Goal: Task Accomplishment & Management: Manage account settings

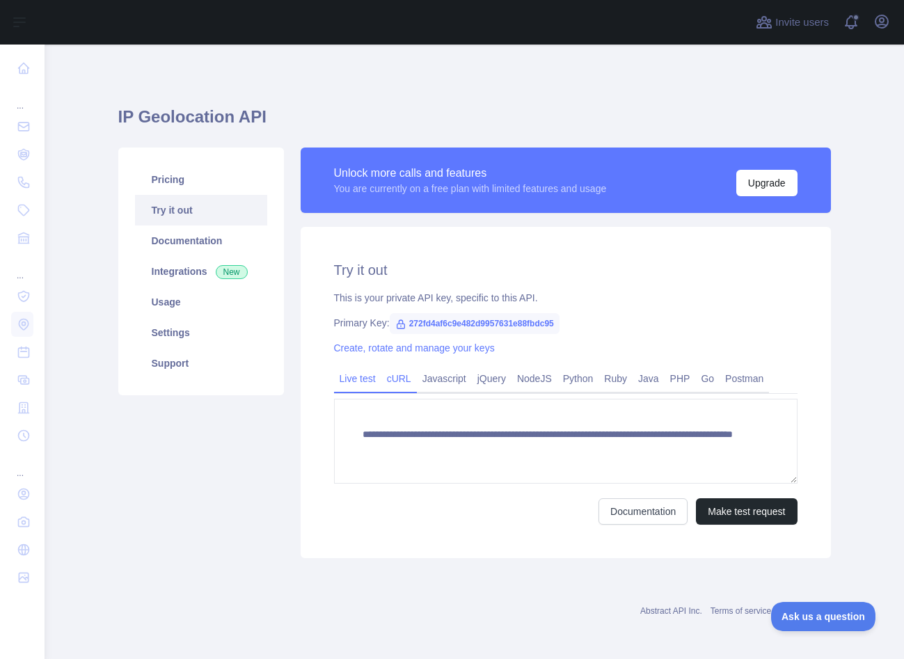
click at [405, 379] on link "cURL" at bounding box center [398, 379] width 35 height 22
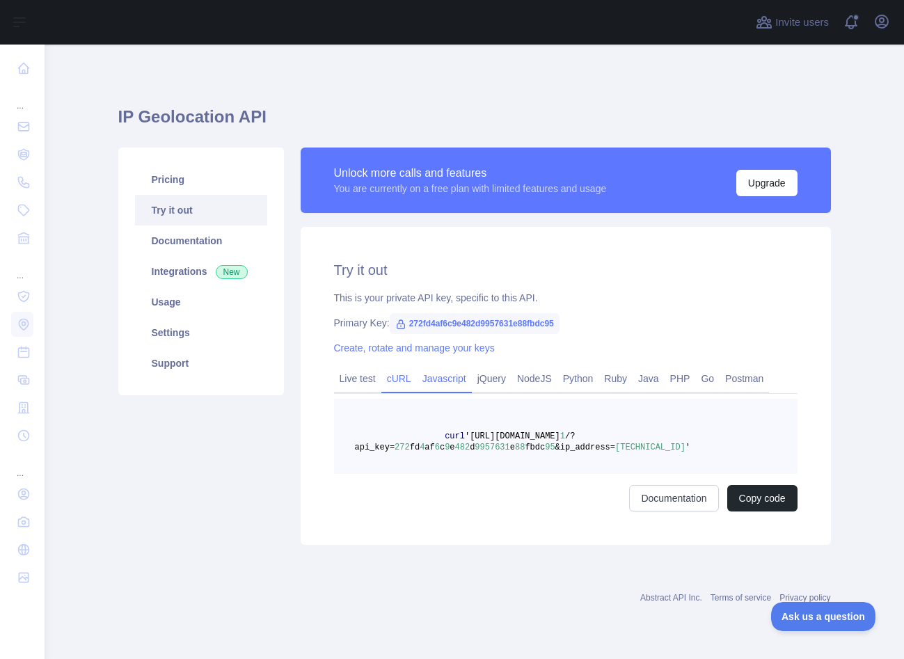
click at [435, 377] on link "Javascript" at bounding box center [444, 379] width 55 height 22
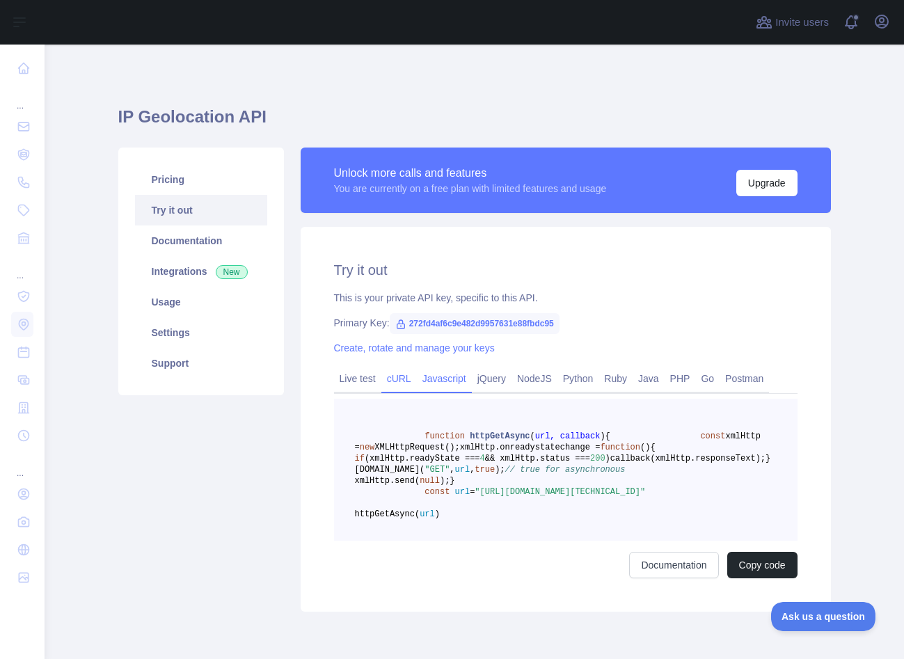
click at [394, 384] on link "cURL" at bounding box center [398, 379] width 35 height 22
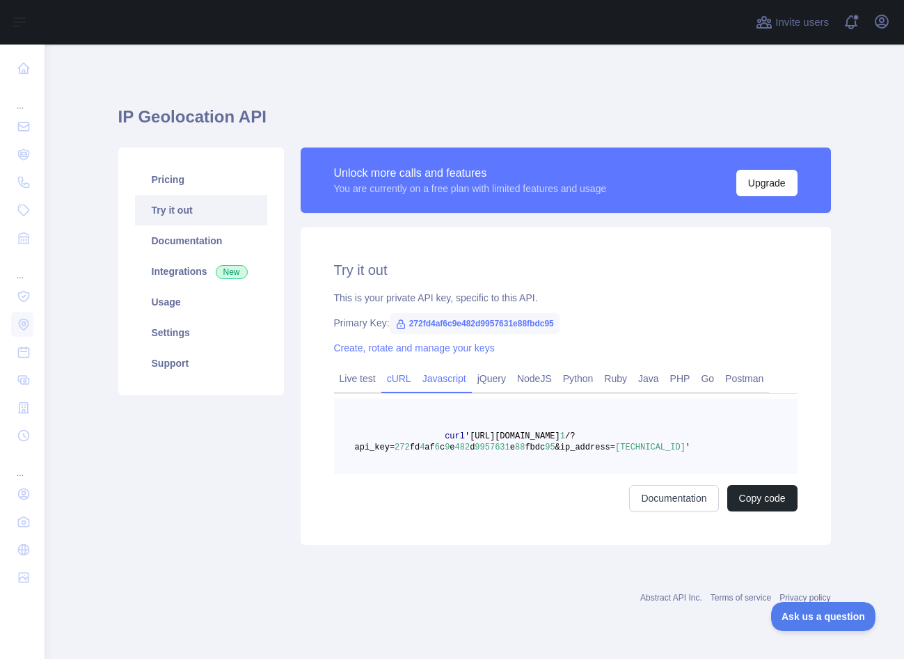
click at [457, 377] on link "Javascript" at bounding box center [444, 379] width 55 height 22
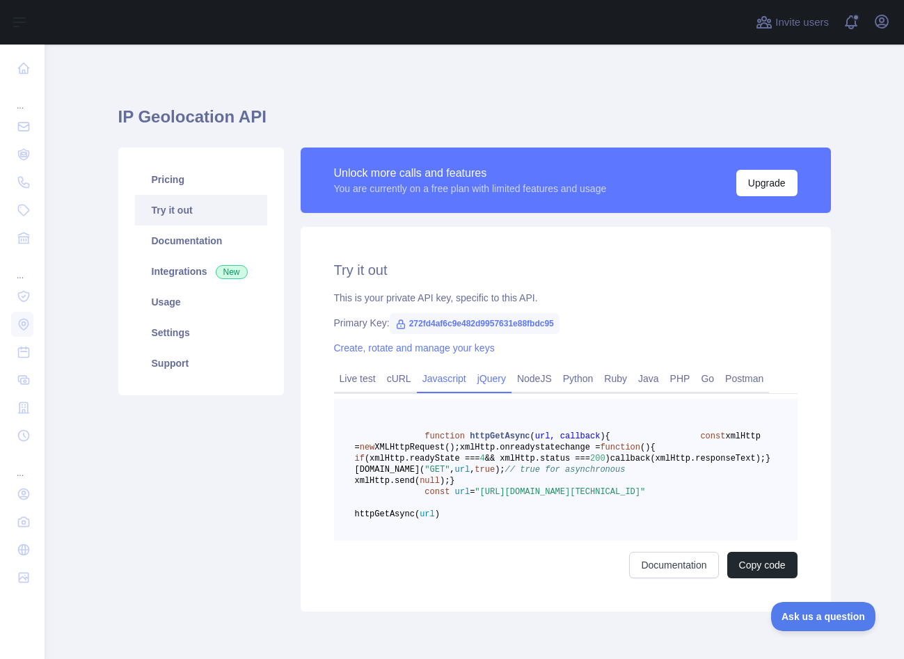
click at [503, 372] on link "jQuery" at bounding box center [492, 379] width 40 height 22
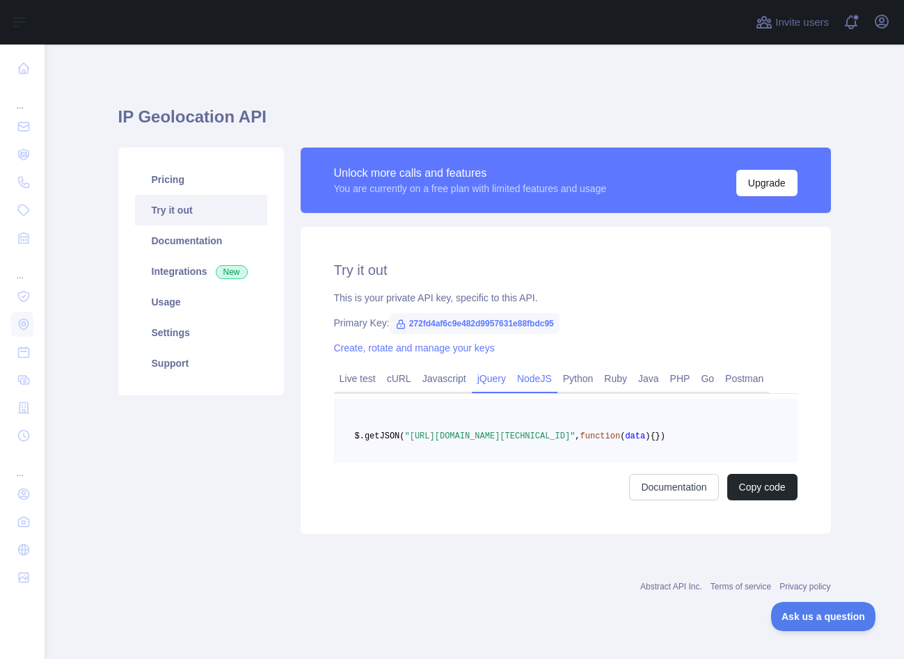
click at [547, 371] on link "NodeJS" at bounding box center [535, 379] width 46 height 22
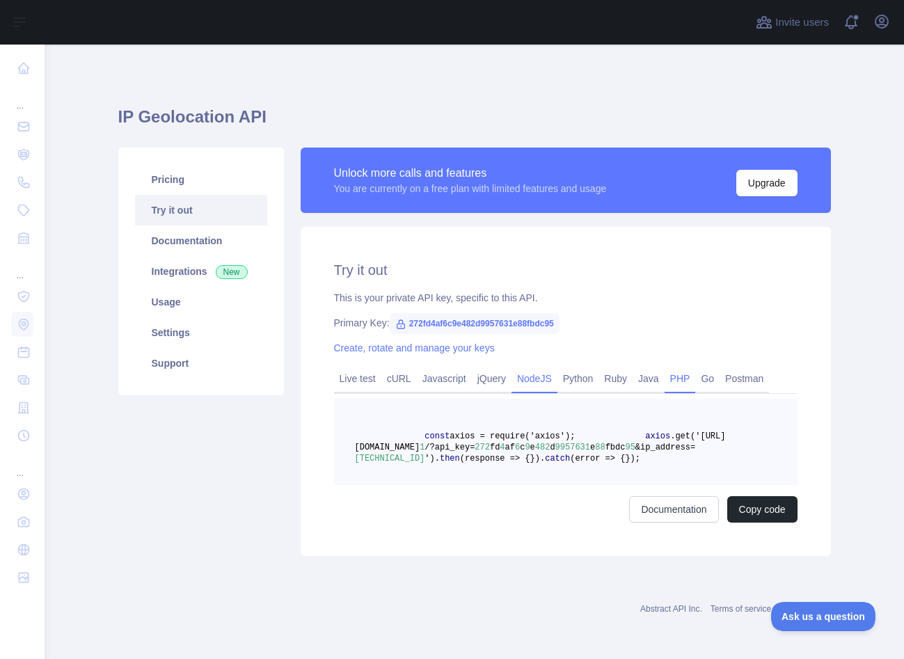
click at [695, 374] on link "PHP" at bounding box center [680, 379] width 31 height 22
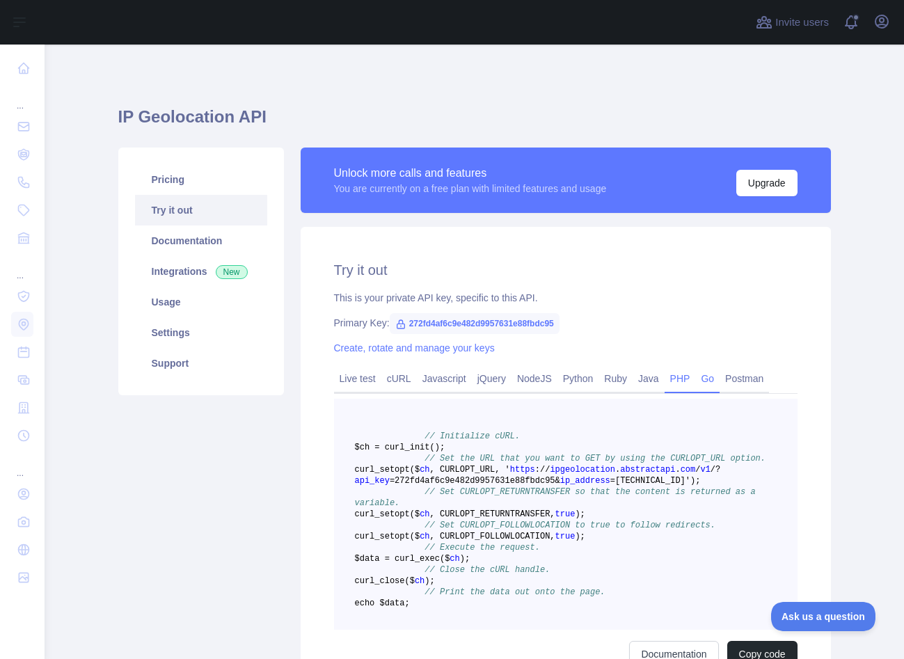
click at [716, 374] on link "Go" at bounding box center [707, 379] width 24 height 22
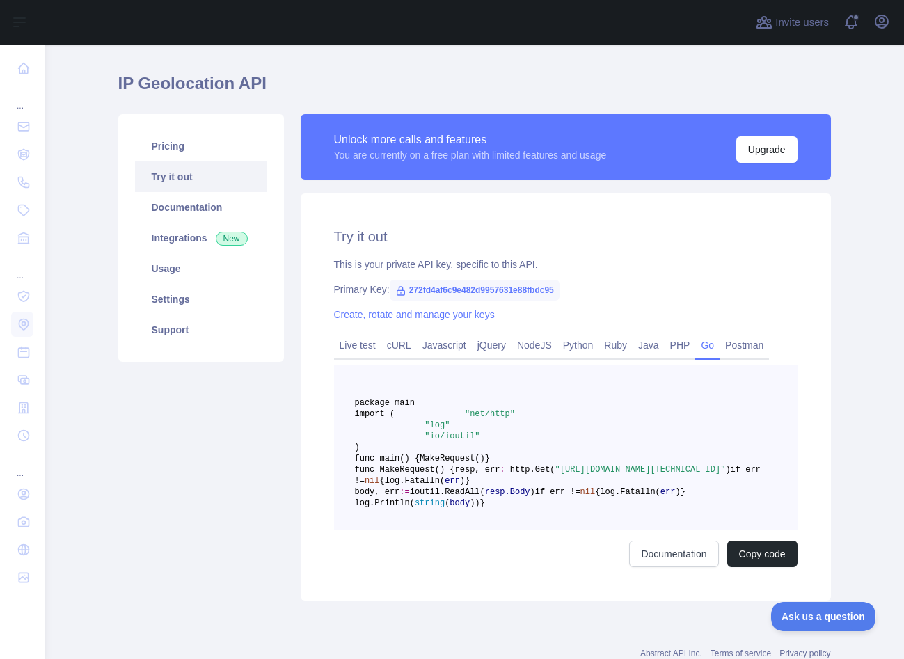
scroll to position [31, 0]
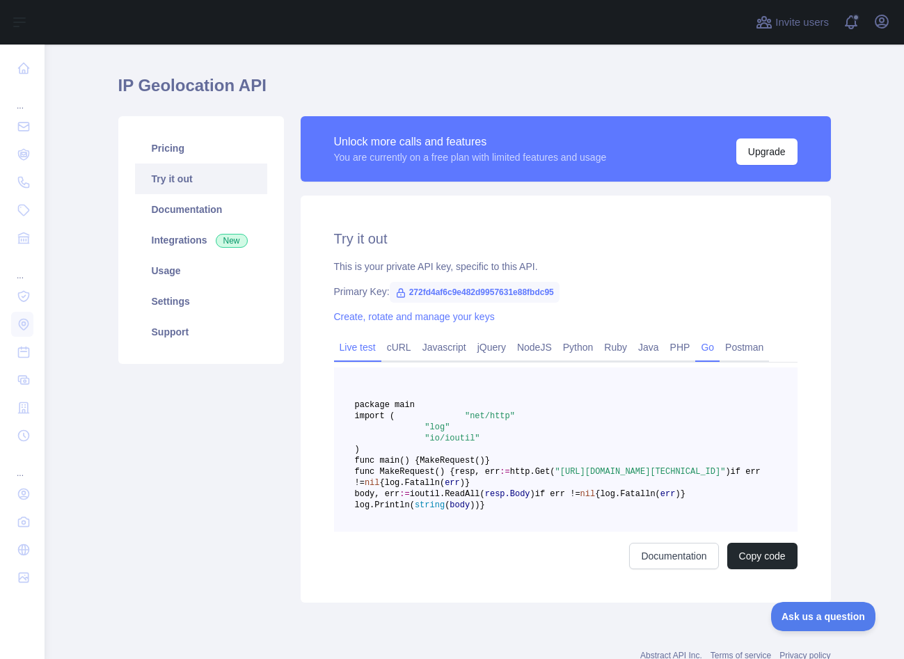
click at [358, 345] on link "Live test" at bounding box center [357, 347] width 47 height 22
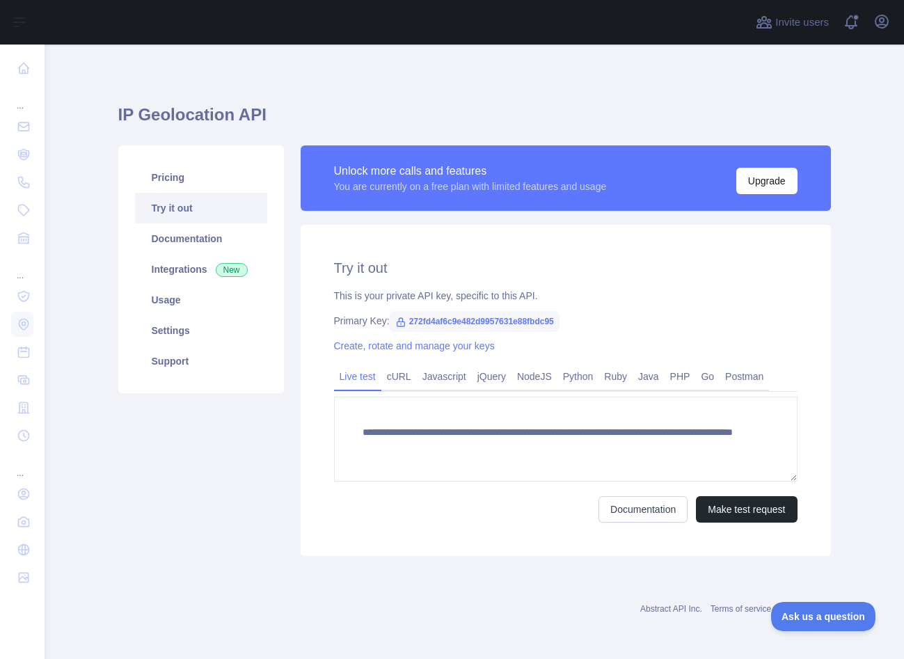
scroll to position [2, 0]
click at [403, 370] on link "cURL" at bounding box center [398, 376] width 35 height 22
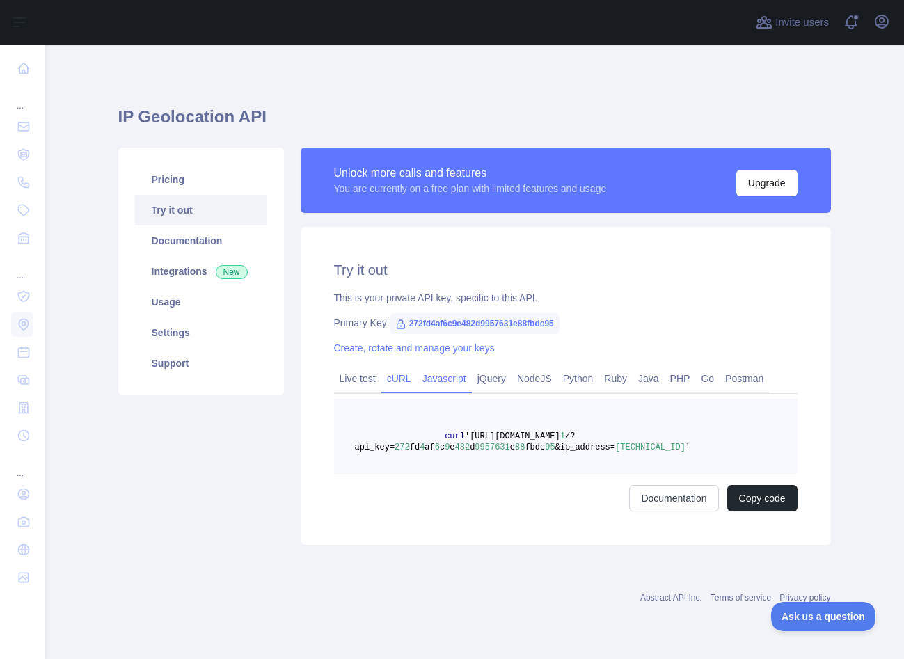
click at [457, 381] on link "Javascript" at bounding box center [444, 379] width 55 height 22
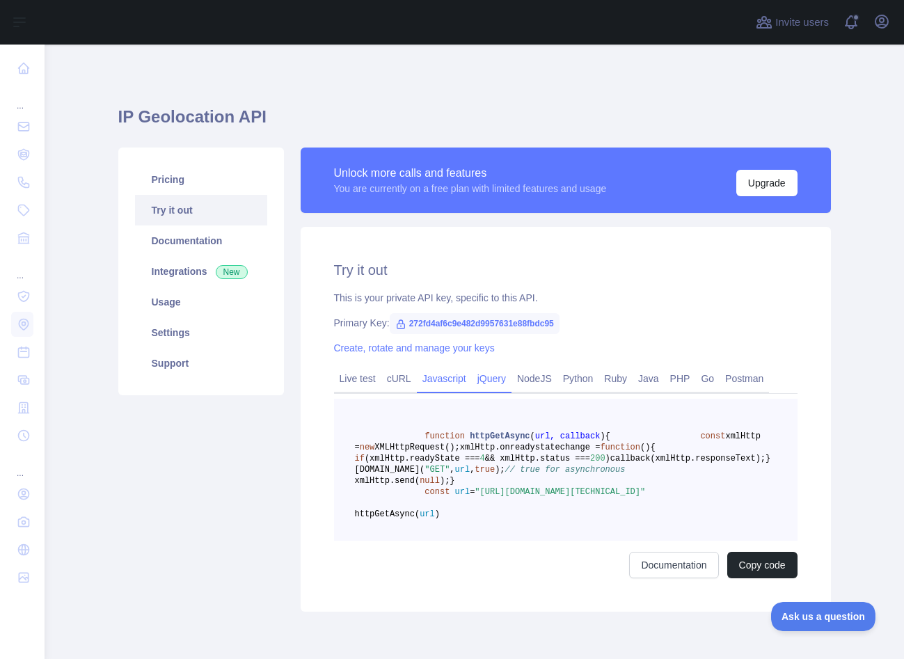
click at [512, 383] on link "jQuery" at bounding box center [492, 379] width 40 height 22
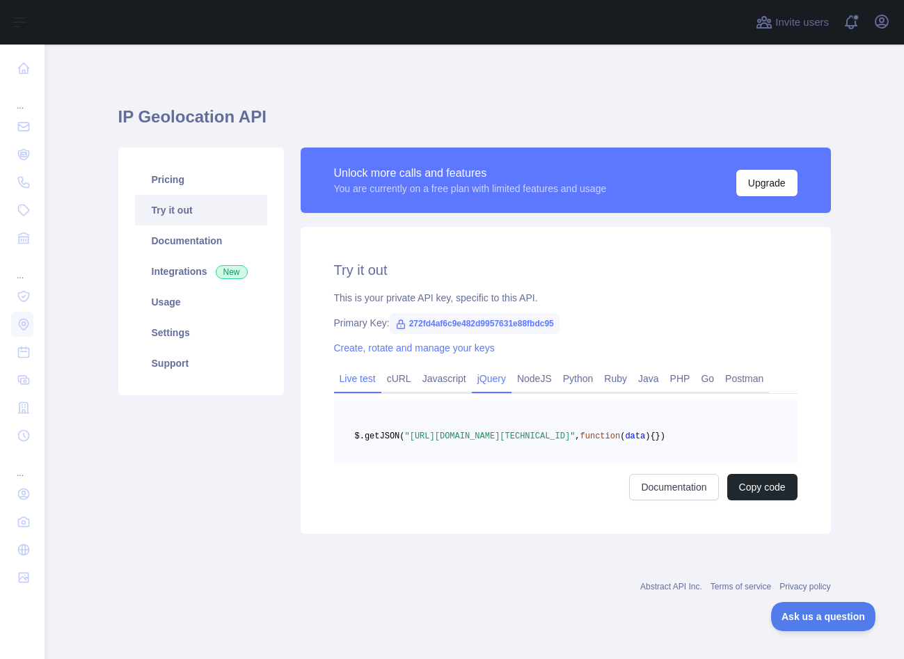
click at [381, 377] on link "Live test" at bounding box center [357, 379] width 47 height 22
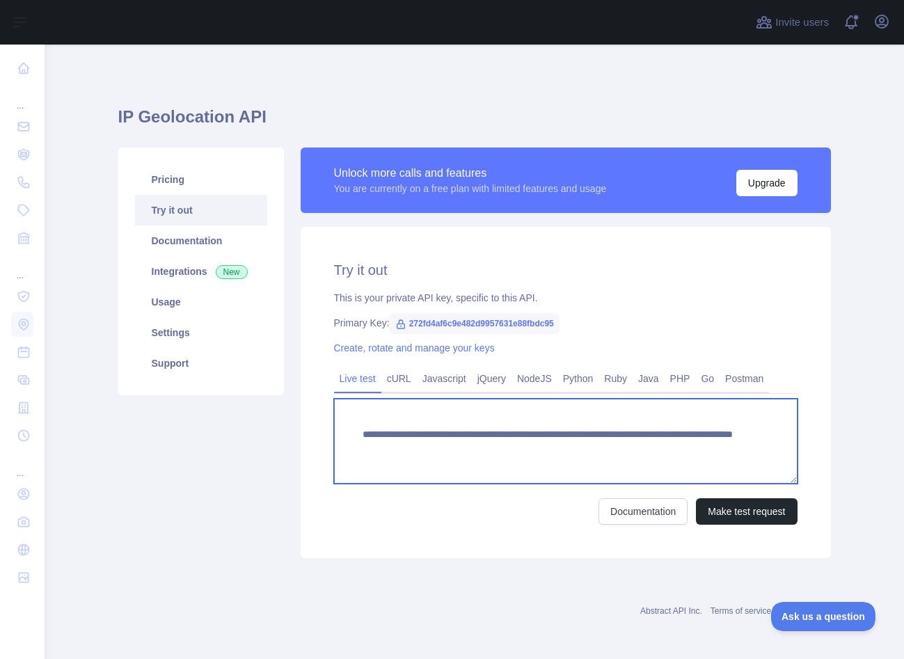
click at [444, 416] on textarea "**********" at bounding box center [566, 441] width 464 height 85
click at [401, 418] on textarea "**********" at bounding box center [566, 441] width 464 height 85
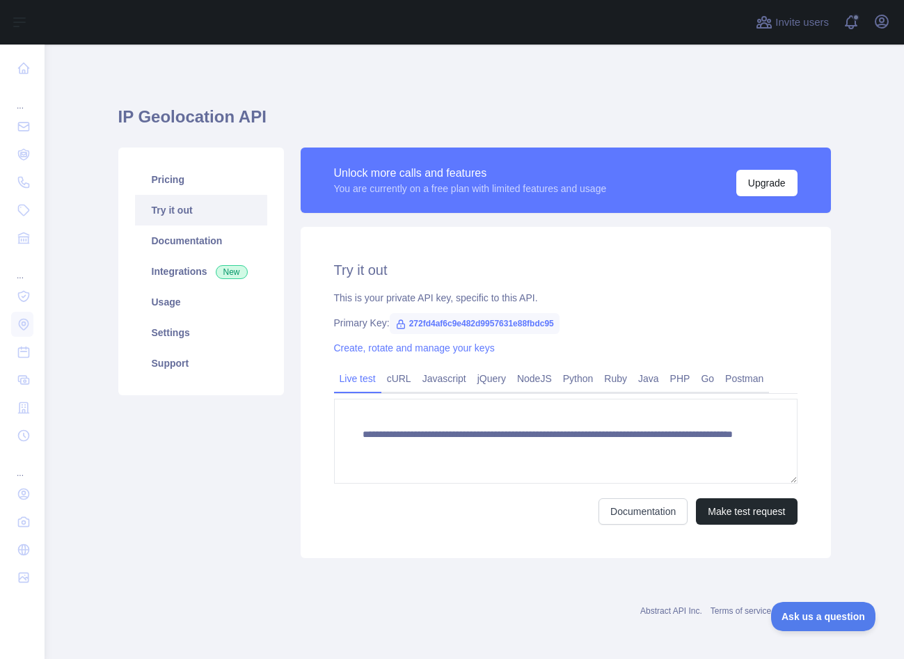
click at [400, 533] on div "**********" at bounding box center [566, 392] width 530 height 331
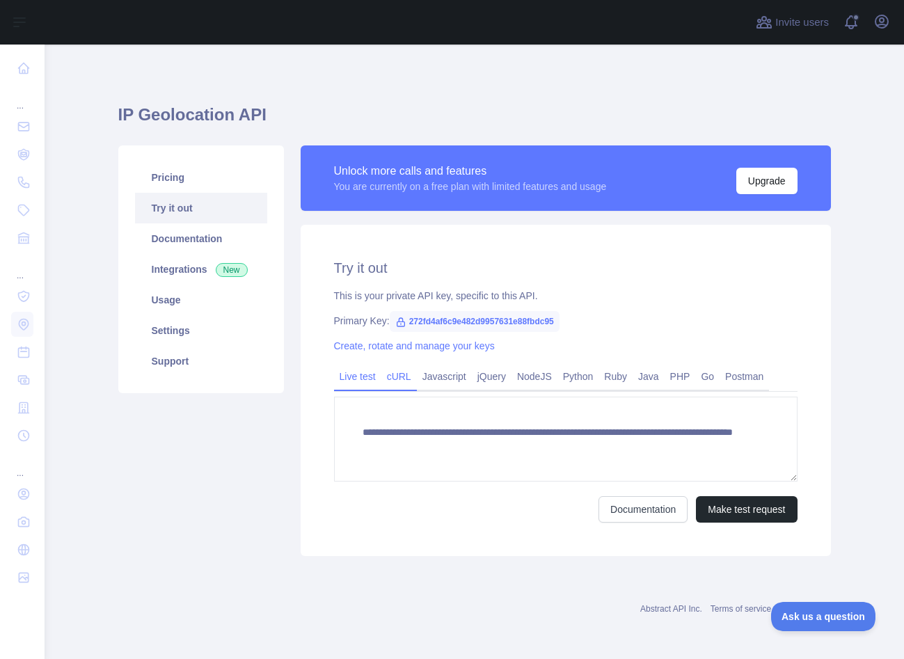
click at [396, 374] on link "cURL" at bounding box center [398, 376] width 35 height 22
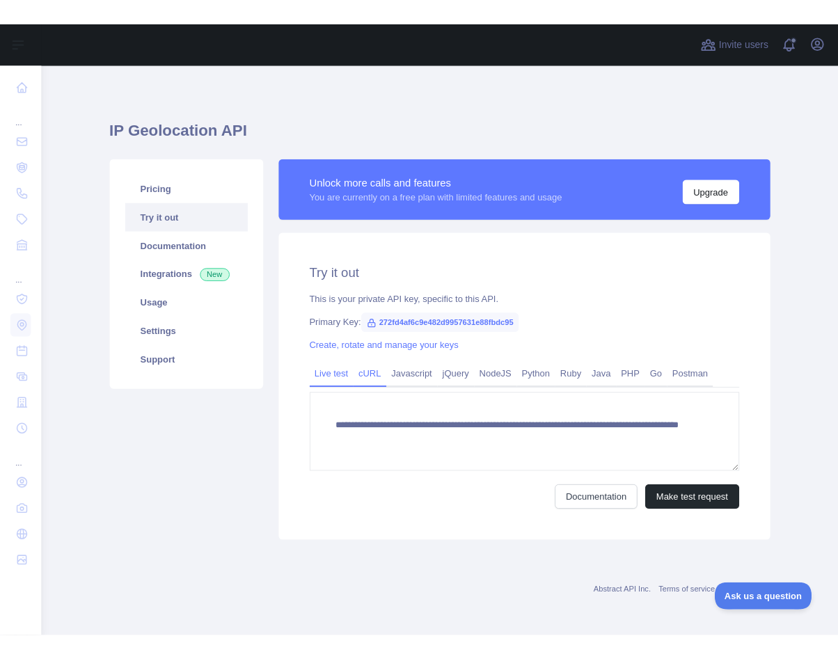
scroll to position [0, 0]
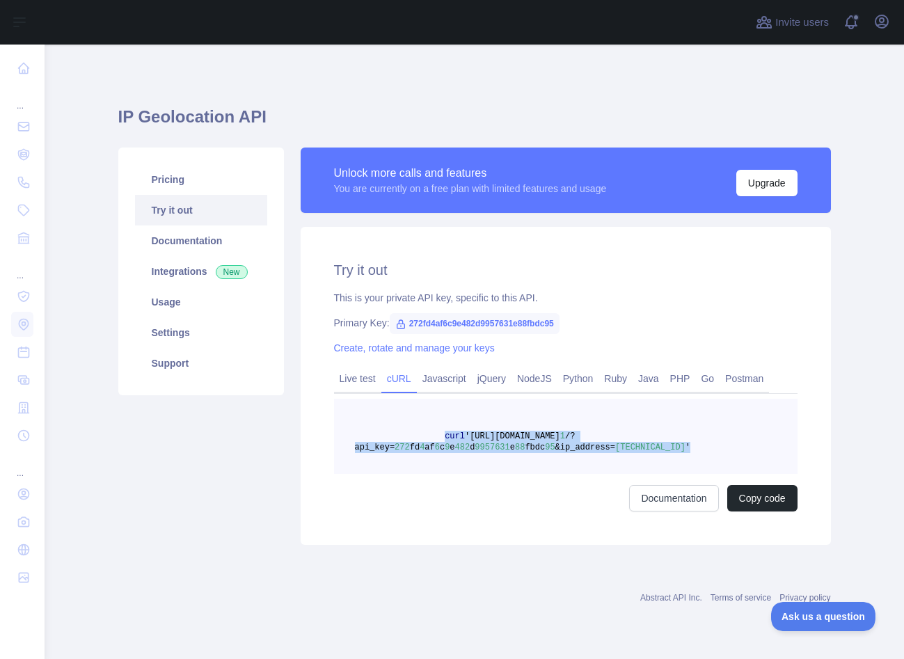
drag, startPoint x: 443, startPoint y: 434, endPoint x: 705, endPoint y: 444, distance: 262.6
click at [705, 445] on pre "curl '[URL][DOMAIN_NAME] 1 /?api_key= 272 fd 4 af 6 c 9 e 482 d 9957631 e 88 fb…" at bounding box center [566, 436] width 464 height 75
copy span "curl '[URL][DOMAIN_NAME] 1 /?api_key= 272 fd 4 af 6 c 9 e 482 d 9957631 e 88 fb…"
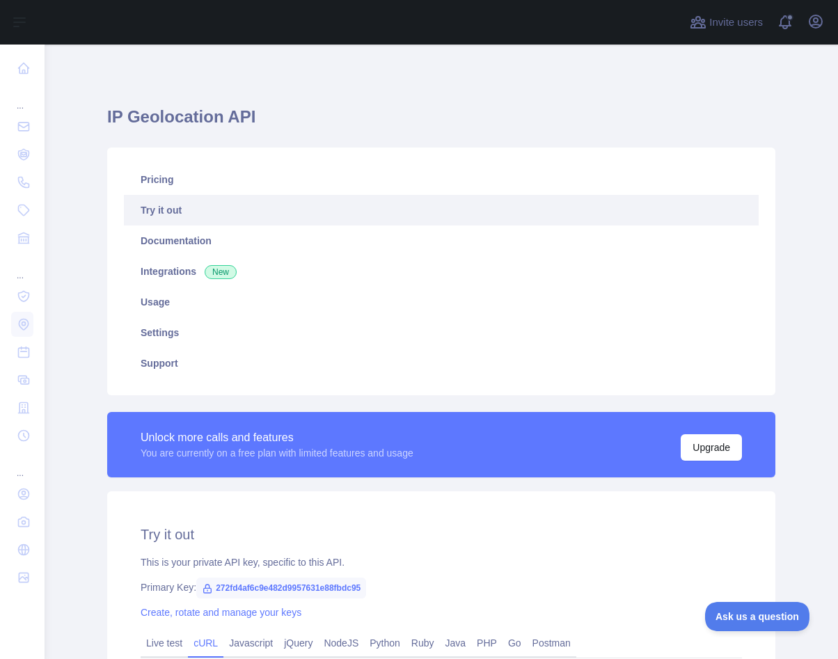
scroll to position [253, 0]
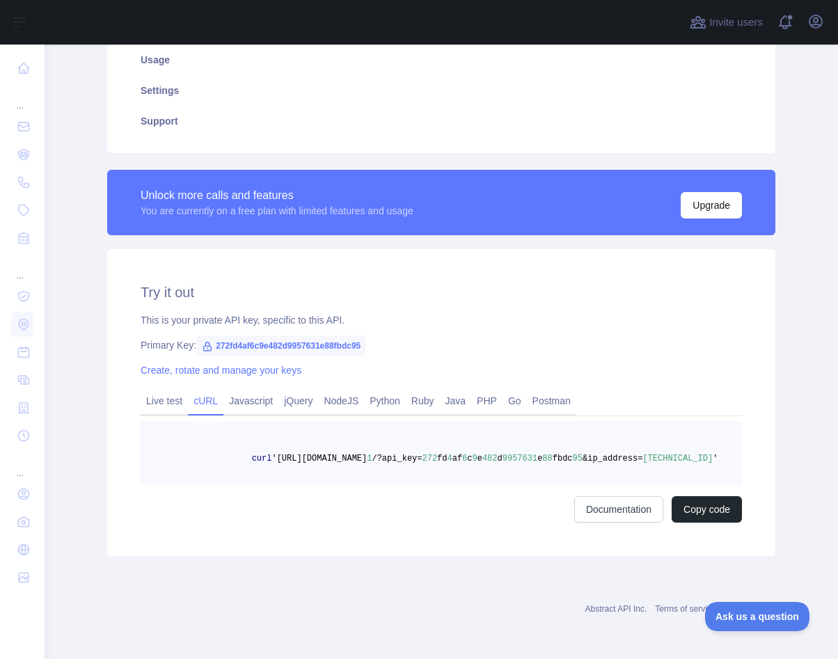
click at [102, 198] on div "Unlock more calls and features You are currently on a free plan with limited fe…" at bounding box center [441, 363] width 685 height 386
click at [269, 393] on link "Javascript" at bounding box center [250, 401] width 55 height 22
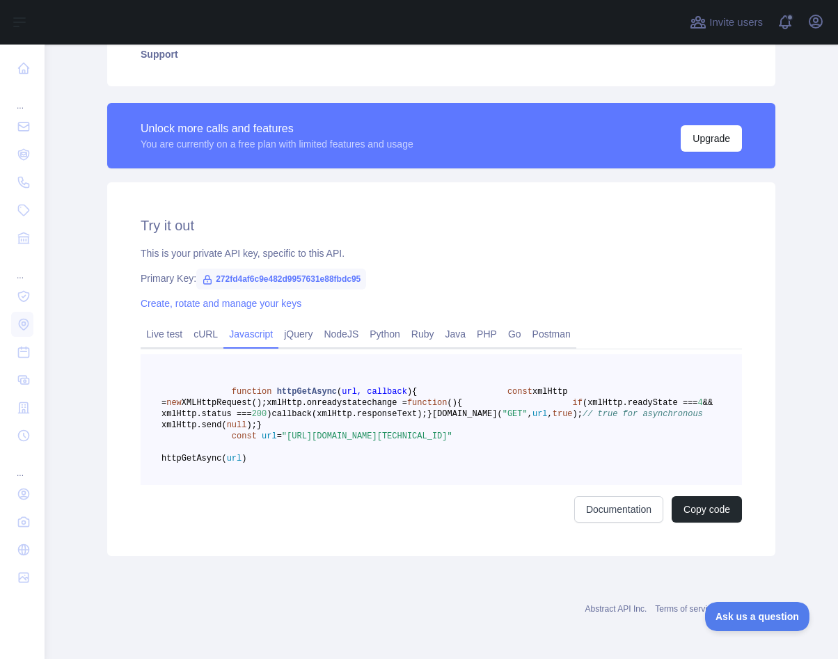
scroll to position [342, 0]
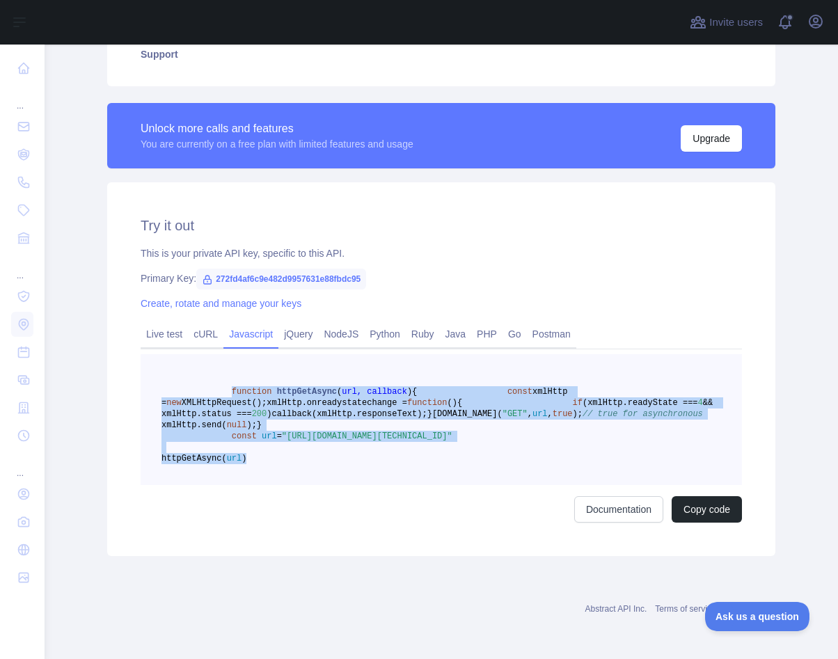
drag, startPoint x: 333, startPoint y: 507, endPoint x: 230, endPoint y: 358, distance: 181.1
click at [230, 358] on pre "function httpGetAsync ( url, callback ) { const xmlHttp = new XMLHttpRequest();…" at bounding box center [441, 419] width 601 height 131
copy code "function httpGetAsync ( url, callback ) { const xmlHttp = new XMLHttpRequest();…"
click at [198, 323] on link "cURL" at bounding box center [205, 334] width 35 height 22
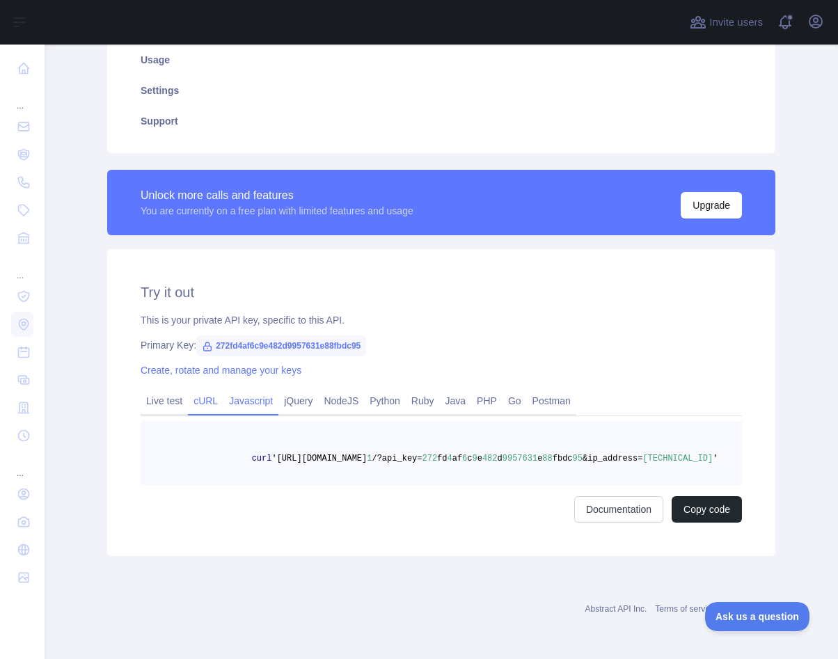
click at [259, 396] on link "Javascript" at bounding box center [250, 401] width 55 height 22
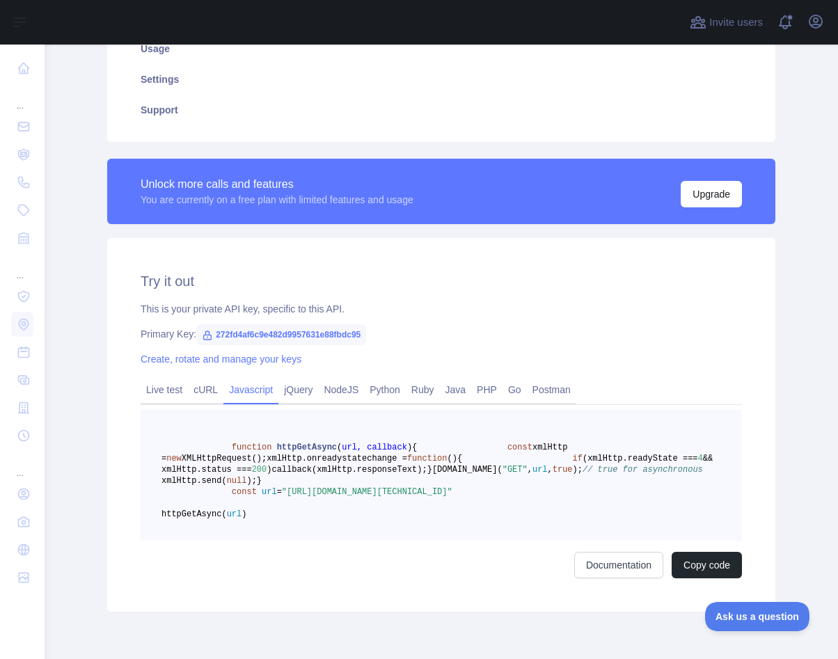
click at [260, 541] on pre "function httpGetAsync ( url, callback ) { const xmlHttp = new XMLHttpRequest();…" at bounding box center [441, 475] width 601 height 131
click at [309, 385] on link "jQuery" at bounding box center [298, 390] width 40 height 22
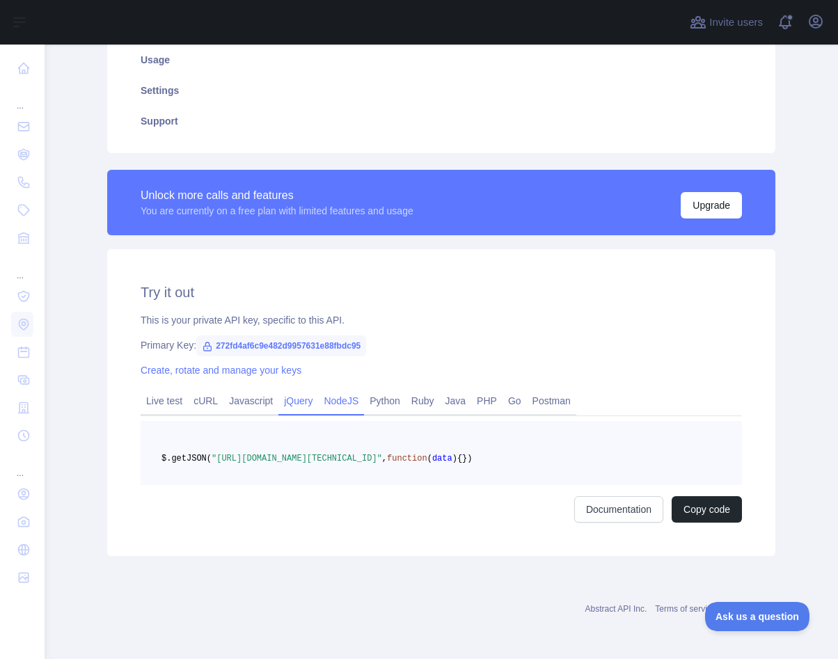
click at [347, 390] on link "NodeJS" at bounding box center [341, 401] width 46 height 22
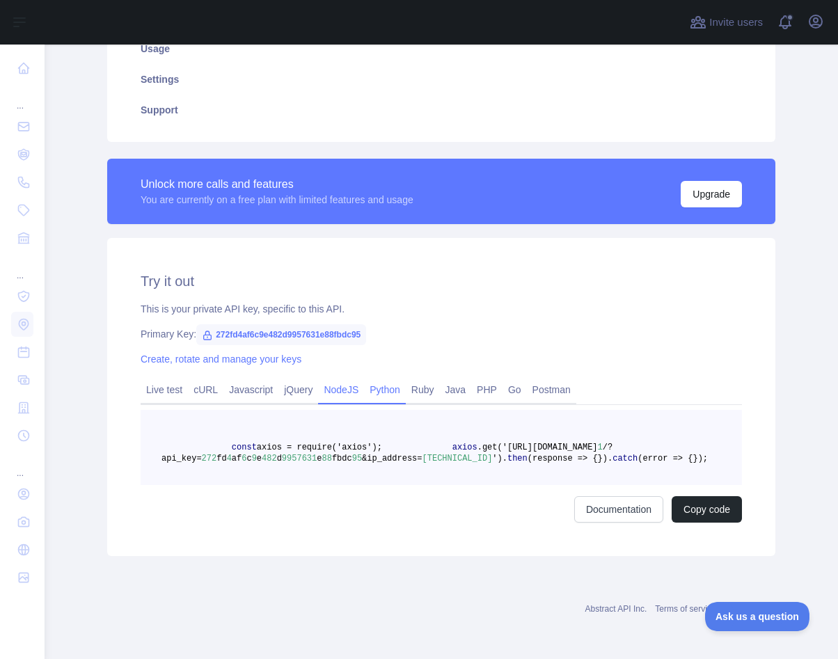
click at [395, 397] on link "Python" at bounding box center [385, 390] width 42 height 22
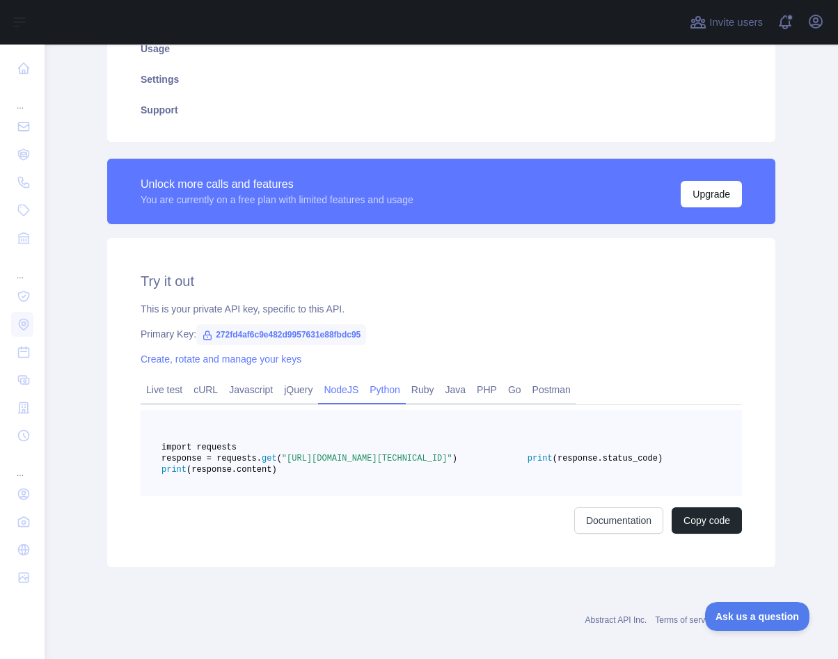
click at [340, 381] on link "NodeJS" at bounding box center [341, 390] width 46 height 22
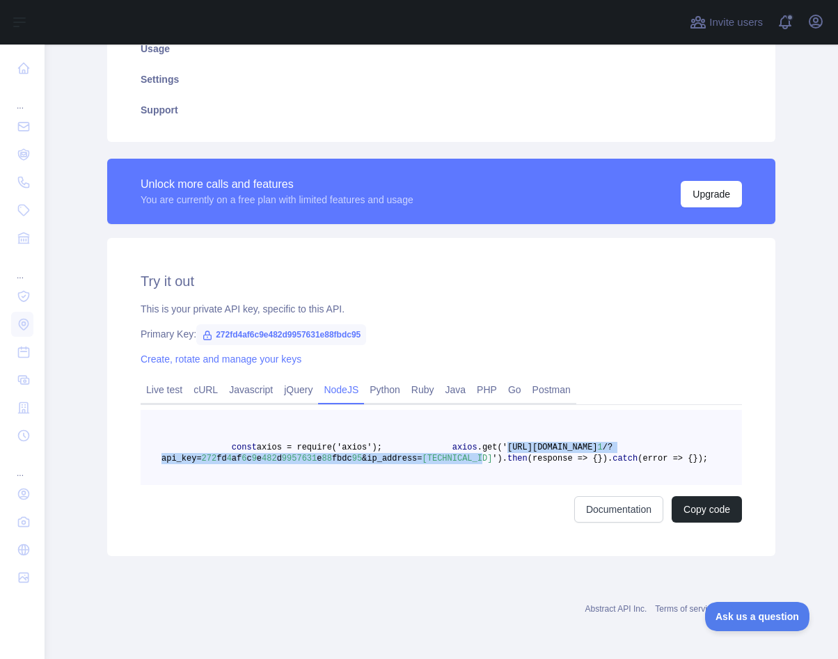
drag, startPoint x: 287, startPoint y: 459, endPoint x: 484, endPoint y: 467, distance: 197.1
click at [484, 464] on span "axios .get('[URL][DOMAIN_NAME] 1 /?api_key= 272 fd 4 af 6 c 9 e 482 d 9957631 e…" at bounding box center [386, 453] width 451 height 21
copy span "[URL][DOMAIN_NAME] 1 /?api_key= 272 fd 4 af 6 c 9 e 482 d 9957631 e 88 fbdc 95 …"
click at [390, 388] on link "Python" at bounding box center [385, 390] width 42 height 22
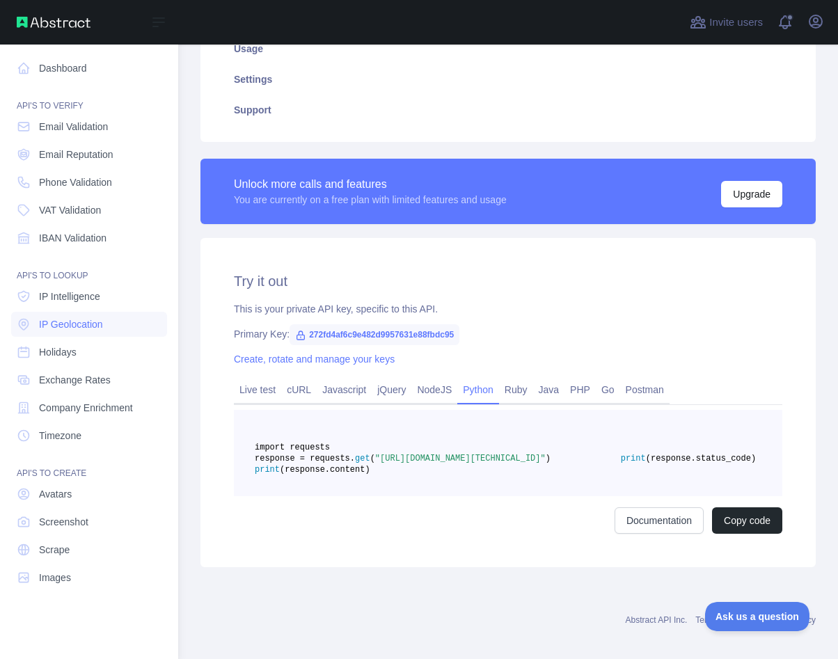
click at [530, 391] on div "Live test cURL Javascript jQuery NodeJS Python [PERSON_NAME] Java PHP Go Postman" at bounding box center [508, 391] width 548 height 28
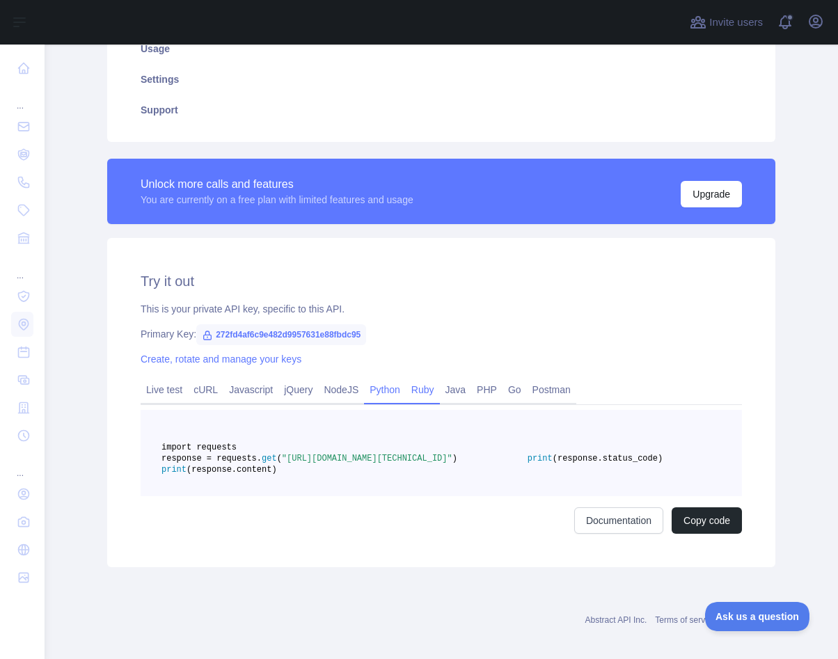
click at [440, 386] on link "Ruby" at bounding box center [423, 390] width 34 height 22
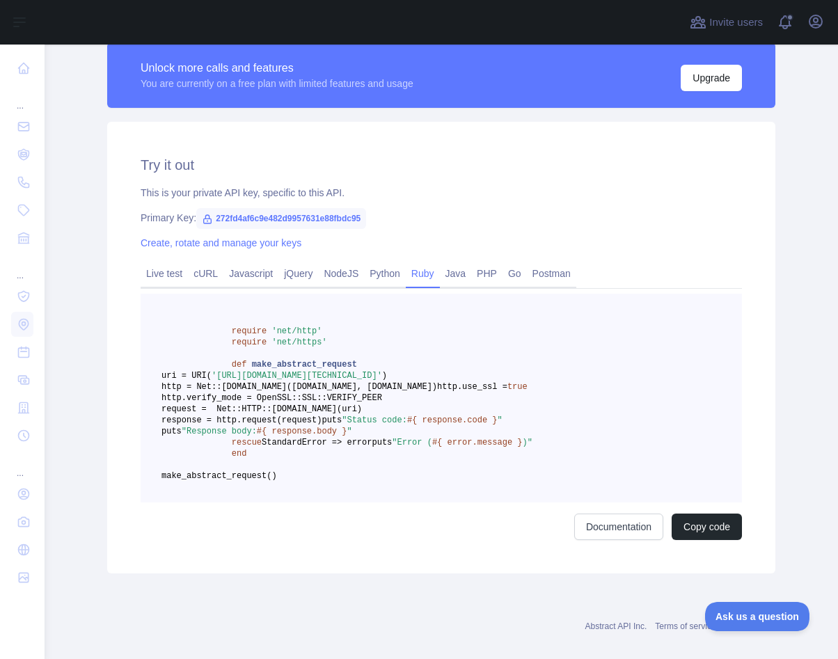
scroll to position [371, 0]
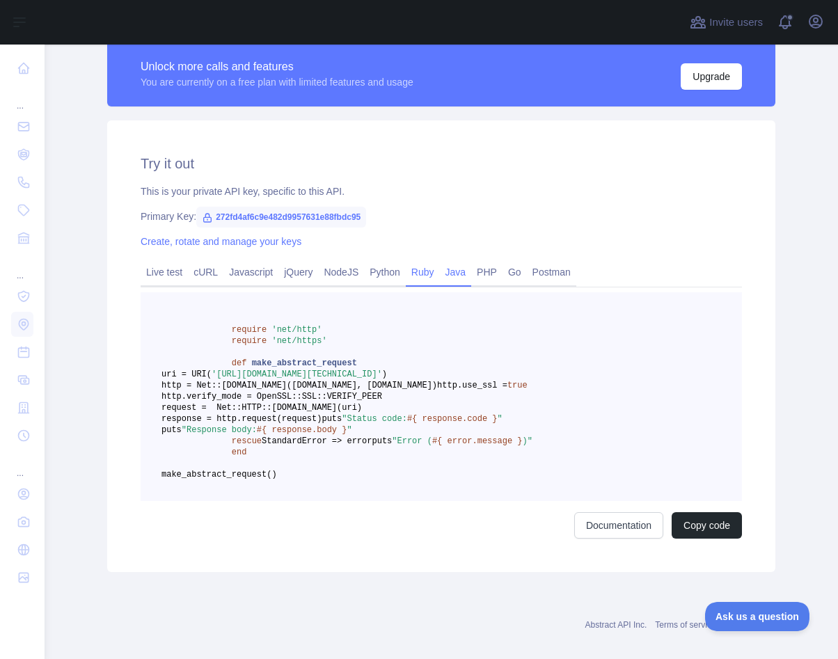
click at [467, 269] on link "Java" at bounding box center [456, 272] width 32 height 22
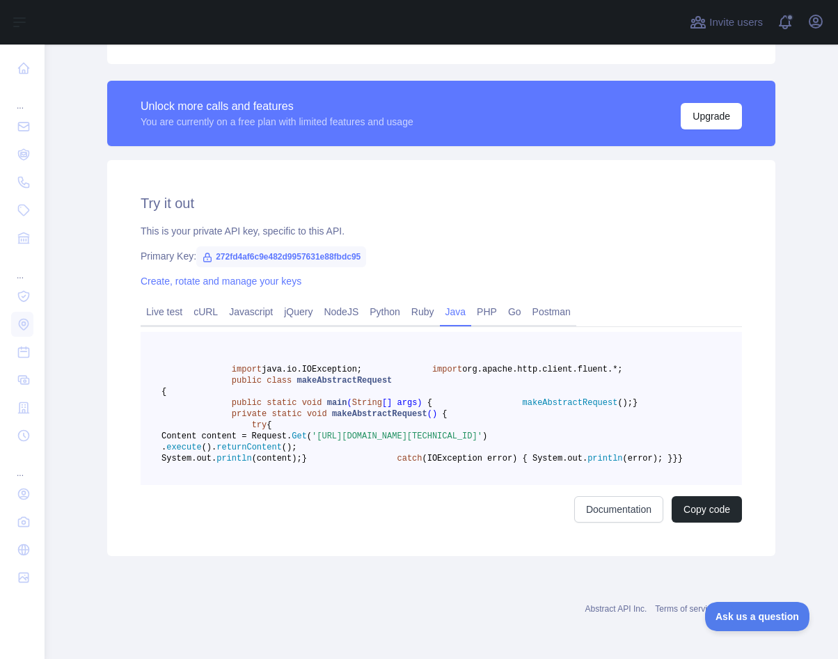
scroll to position [462, 0]
click at [502, 301] on link "PHP" at bounding box center [486, 312] width 31 height 22
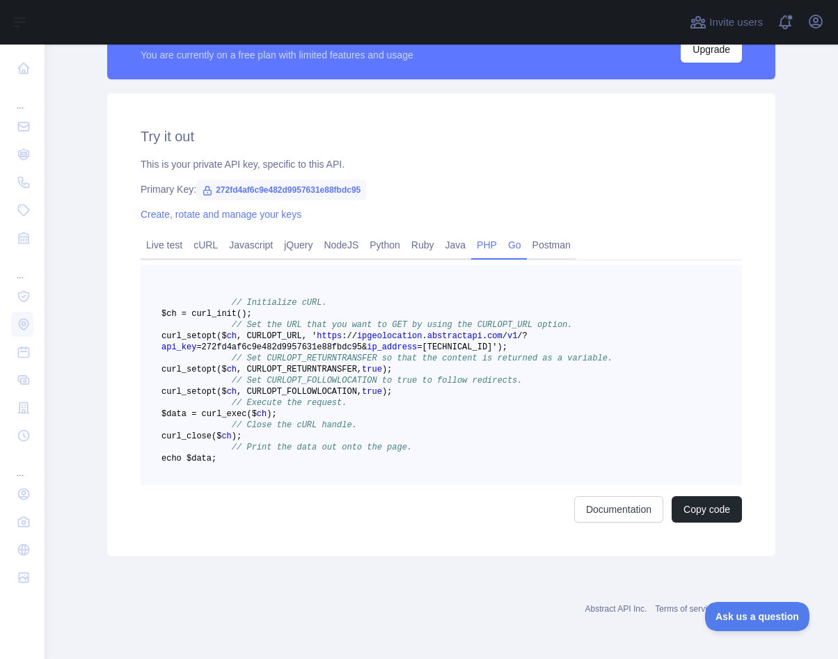
click at [527, 234] on link "Go" at bounding box center [515, 245] width 24 height 22
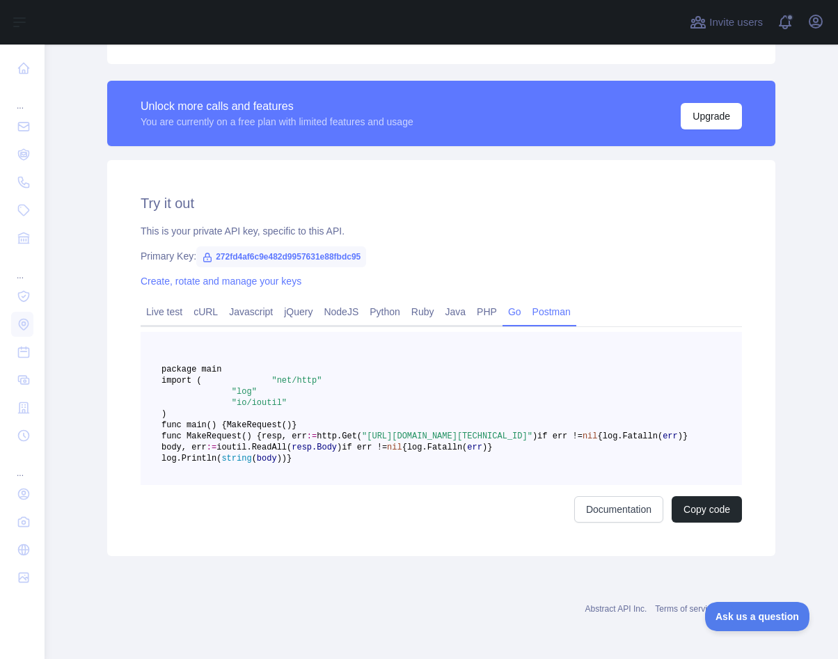
click at [562, 301] on link "Postman" at bounding box center [551, 312] width 49 height 22
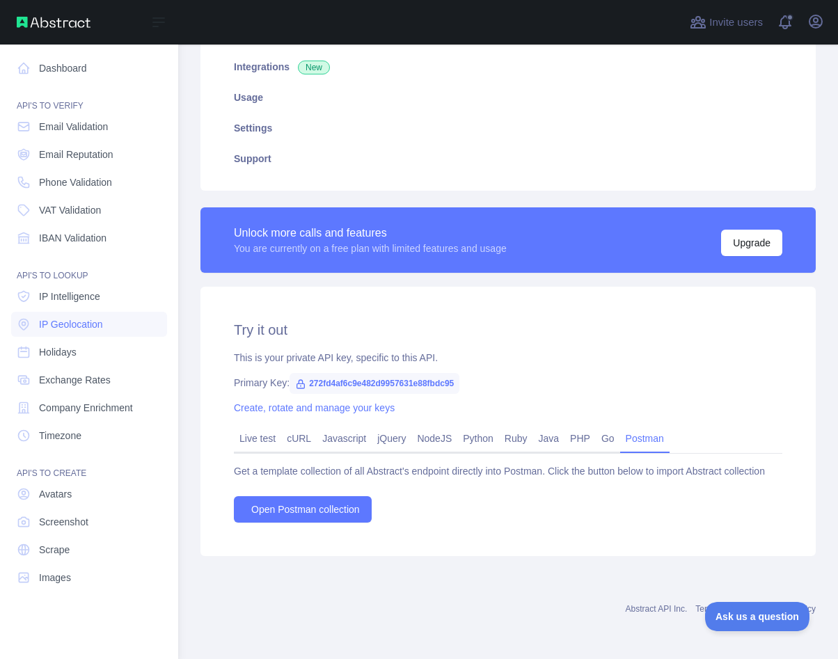
scroll to position [205, 0]
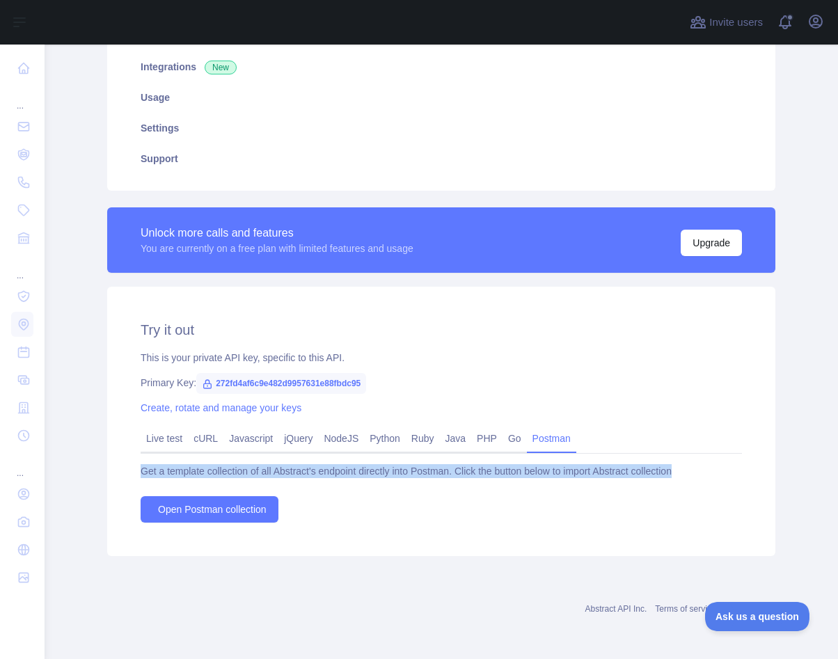
drag, startPoint x: 141, startPoint y: 473, endPoint x: 709, endPoint y: 471, distance: 568.0
click at [709, 472] on div "Get a template collection of all Abstract's endpoint directly into Postman. Cli…" at bounding box center [441, 471] width 601 height 14
copy div "Get a template collection of all Abstract's endpoint directly into Postman. Cli…"
click at [498, 438] on link "PHP" at bounding box center [486, 438] width 31 height 22
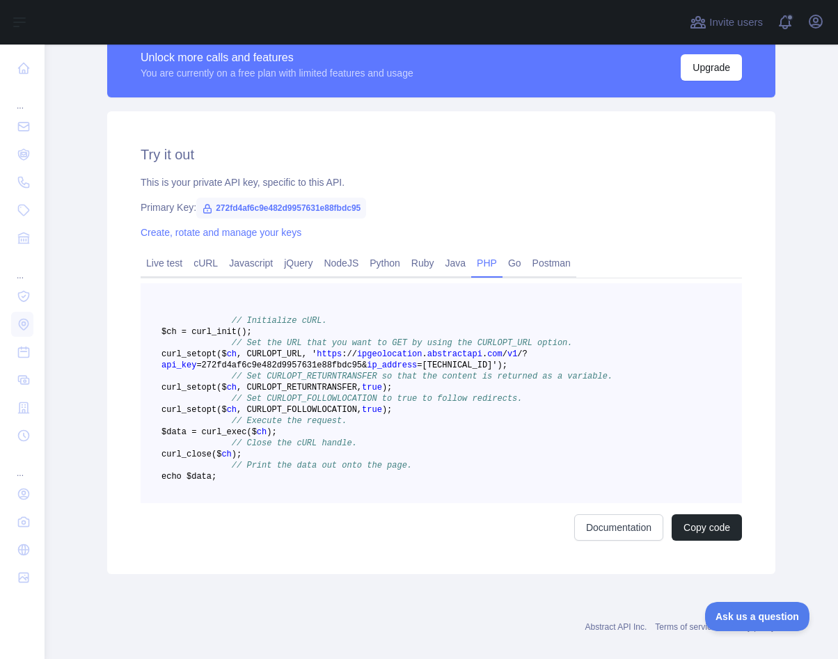
scroll to position [476, 0]
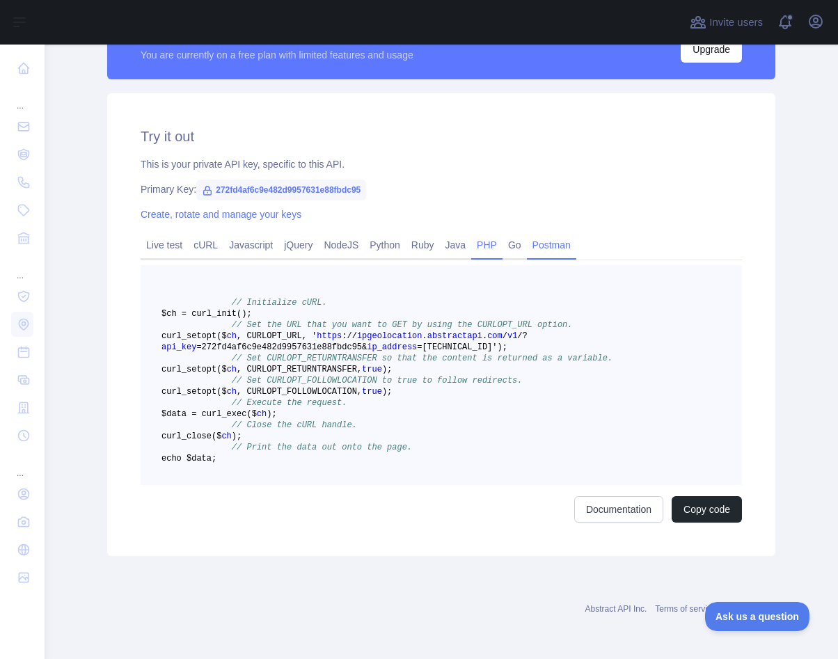
click at [555, 234] on link "Postman" at bounding box center [551, 245] width 49 height 22
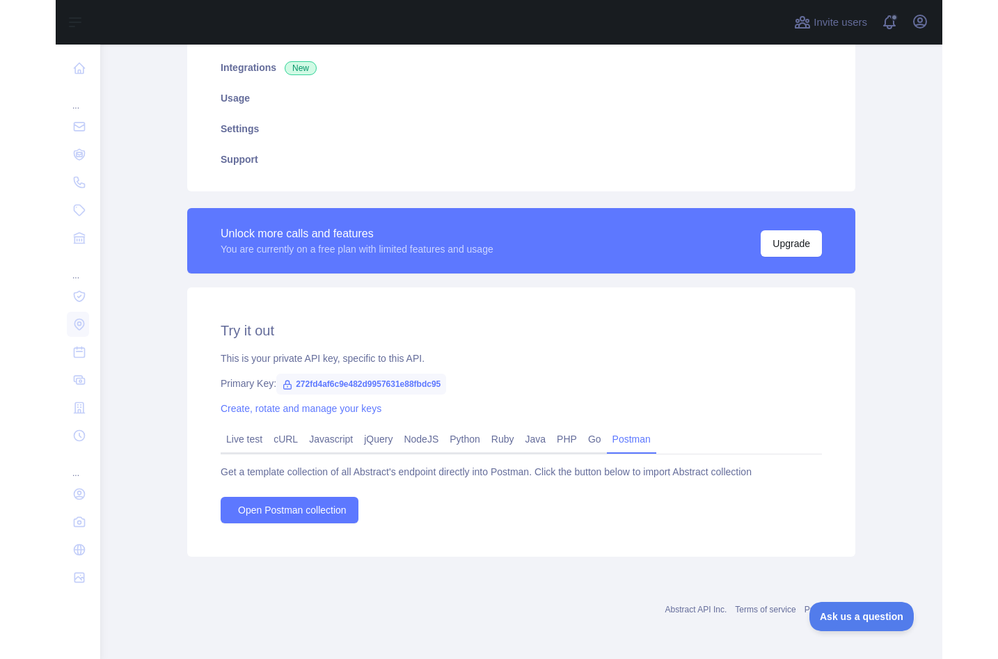
scroll to position [0, 0]
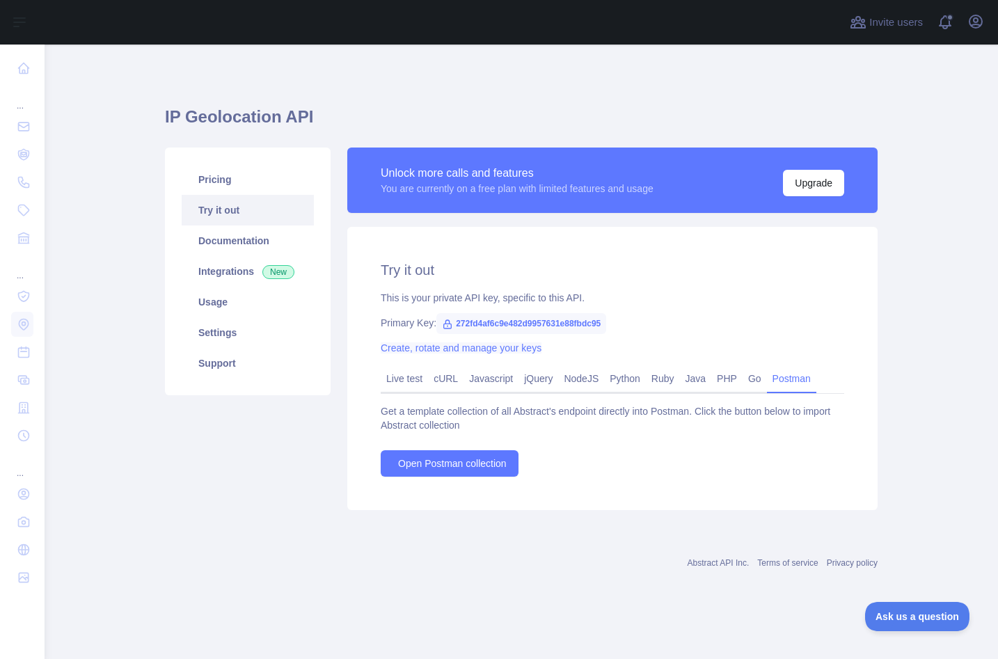
click at [401, 345] on link "Create, rotate and manage your keys" at bounding box center [461, 347] width 161 height 11
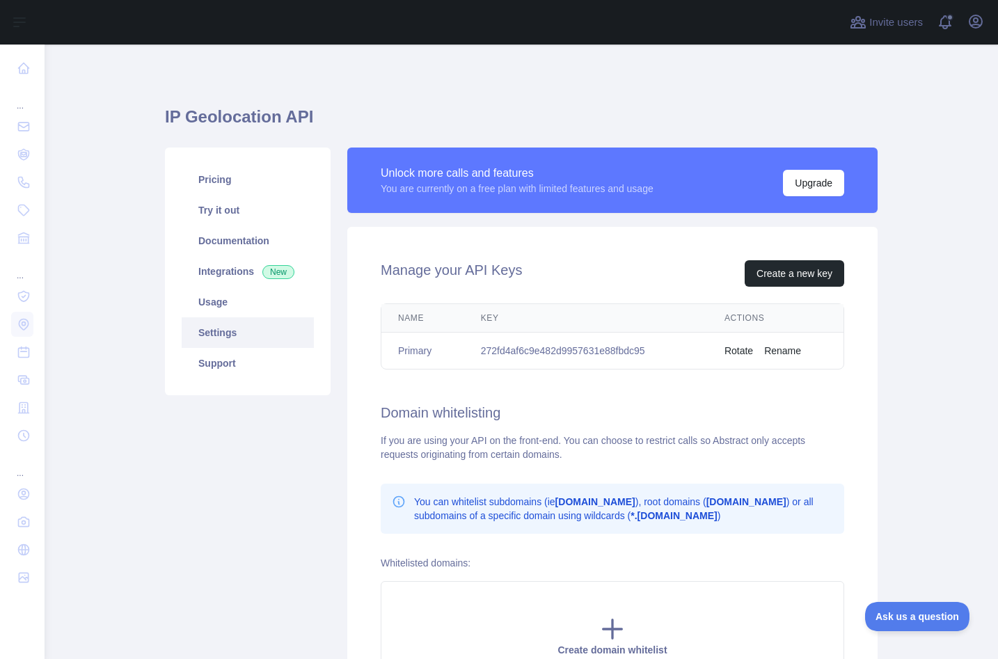
click at [747, 352] on button "Rotate" at bounding box center [739, 351] width 29 height 14
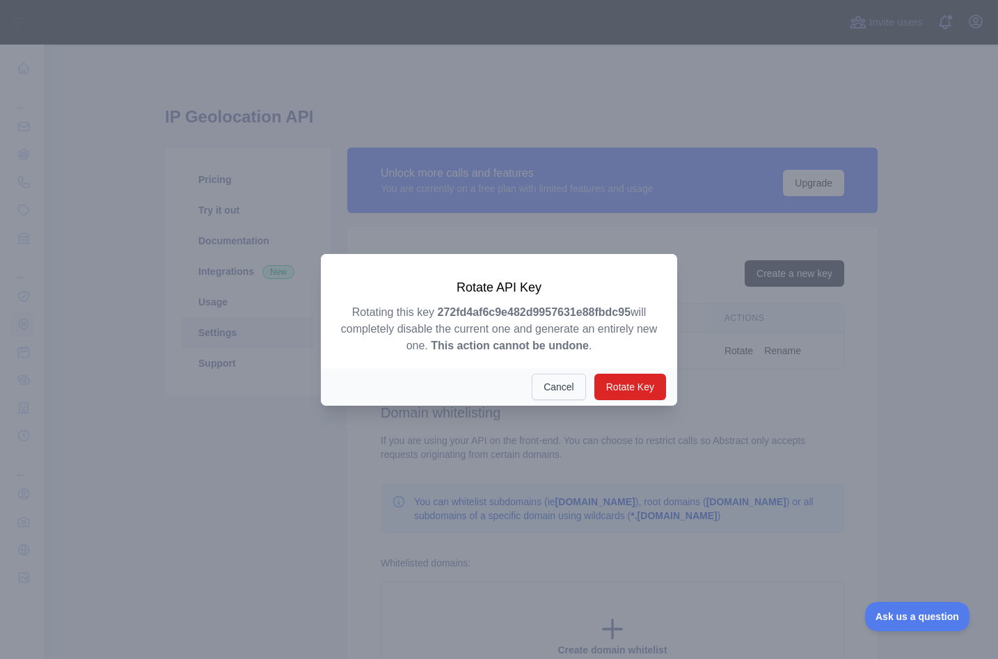
click at [560, 388] on button "Cancel" at bounding box center [559, 387] width 54 height 26
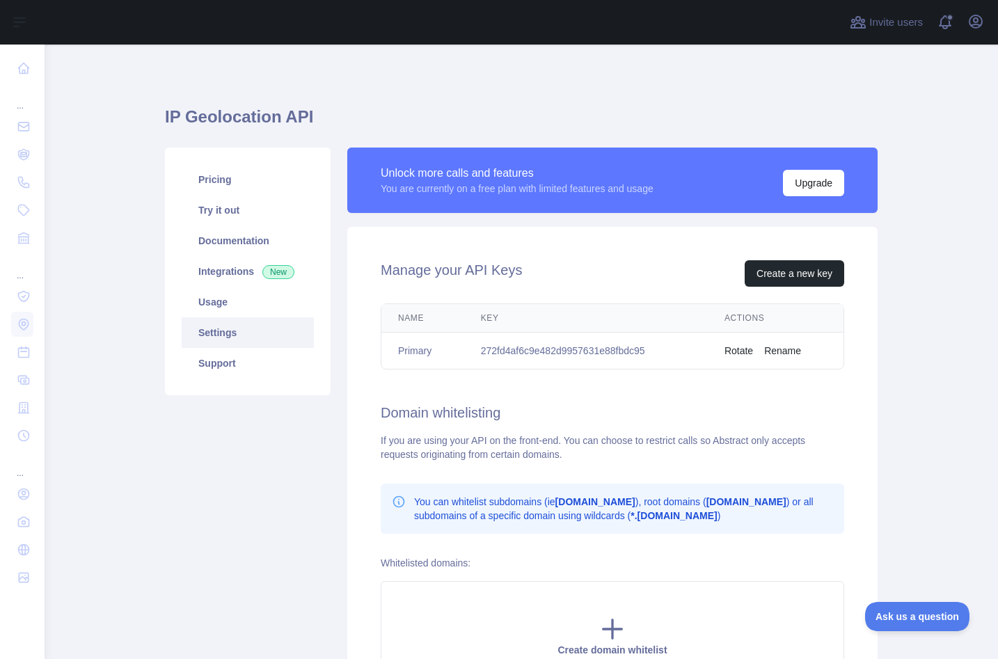
click at [788, 348] on button "Rename" at bounding box center [782, 351] width 37 height 14
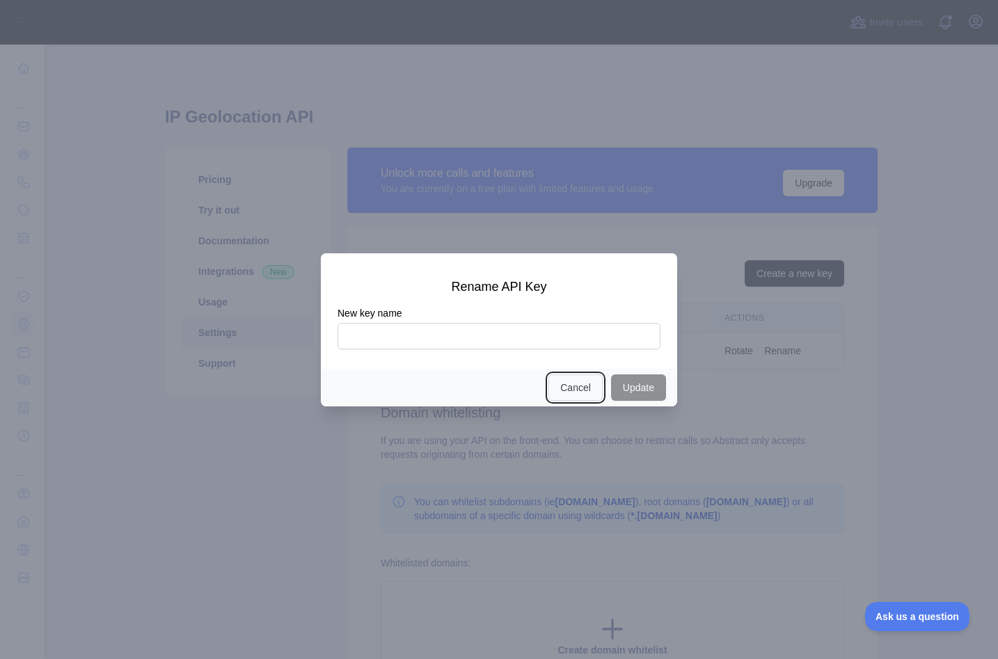
click at [575, 384] on button "Cancel" at bounding box center [575, 387] width 54 height 26
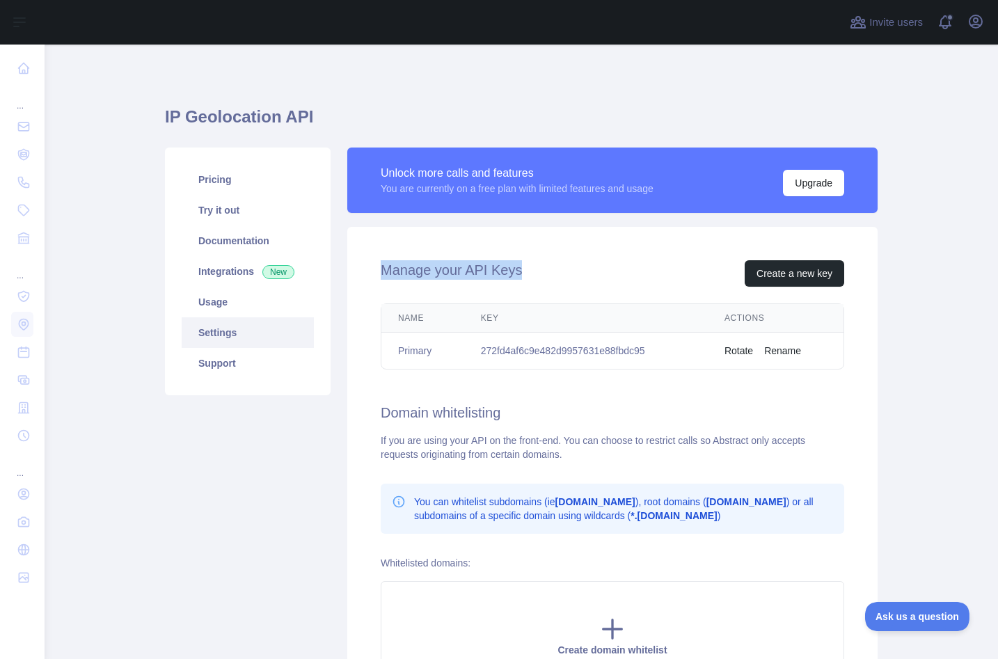
drag, startPoint x: 377, startPoint y: 266, endPoint x: 564, endPoint y: 271, distance: 187.3
click at [564, 271] on div "Manage your API Keys Create a new key Name Key Actions Primary 272fd4af6c9e482d…" at bounding box center [612, 476] width 530 height 498
copy h2 "Manage your API Keys"
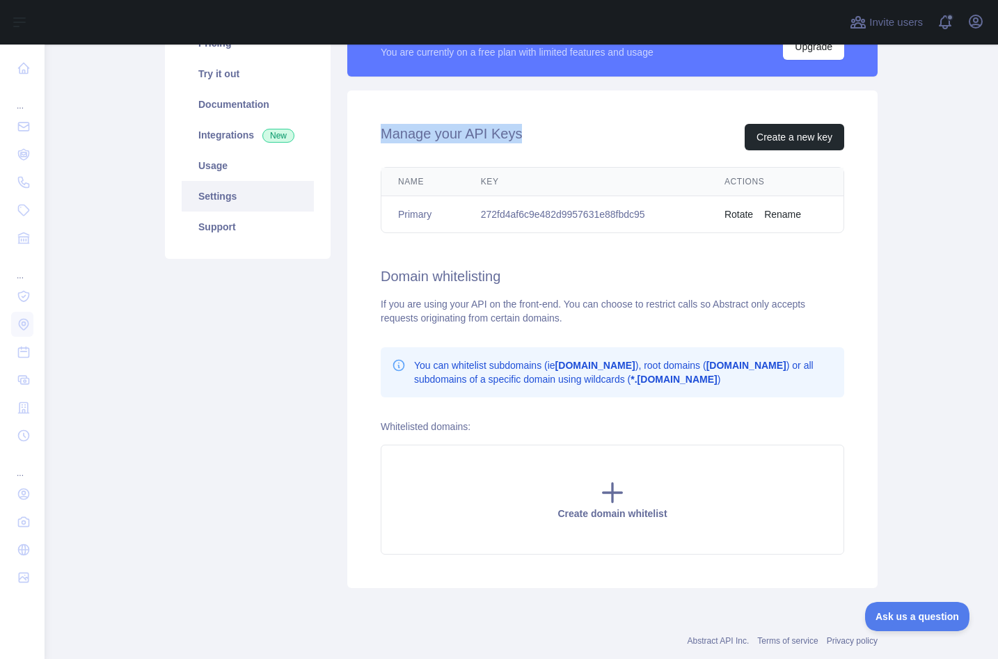
scroll to position [137, 0]
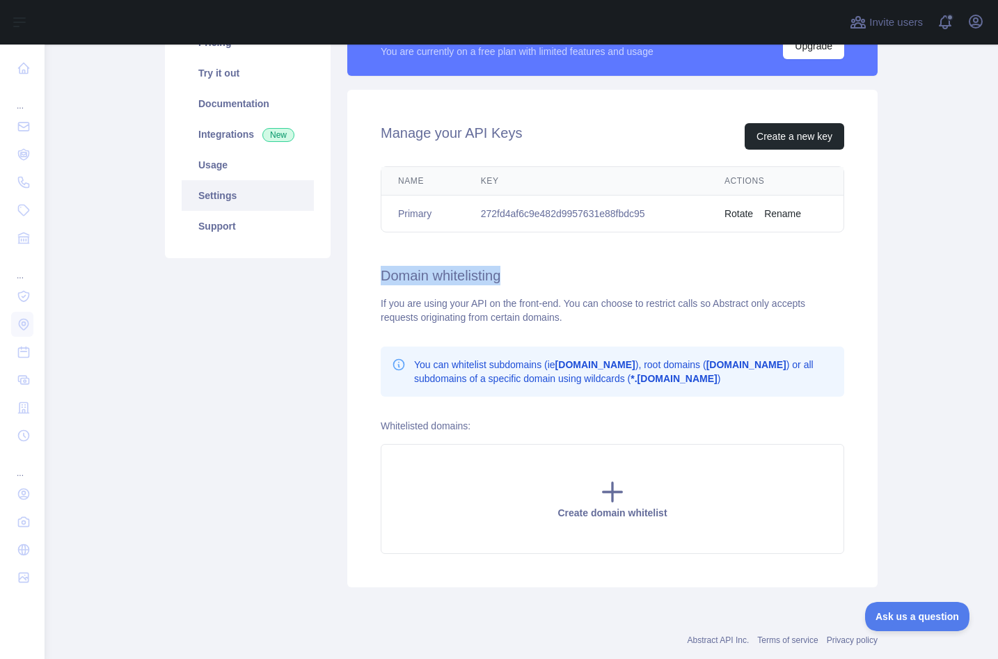
drag, startPoint x: 381, startPoint y: 276, endPoint x: 565, endPoint y: 275, distance: 184.5
click at [565, 275] on h2 "Domain whitelisting" at bounding box center [613, 275] width 464 height 19
copy h2 "Domain whitelisting"
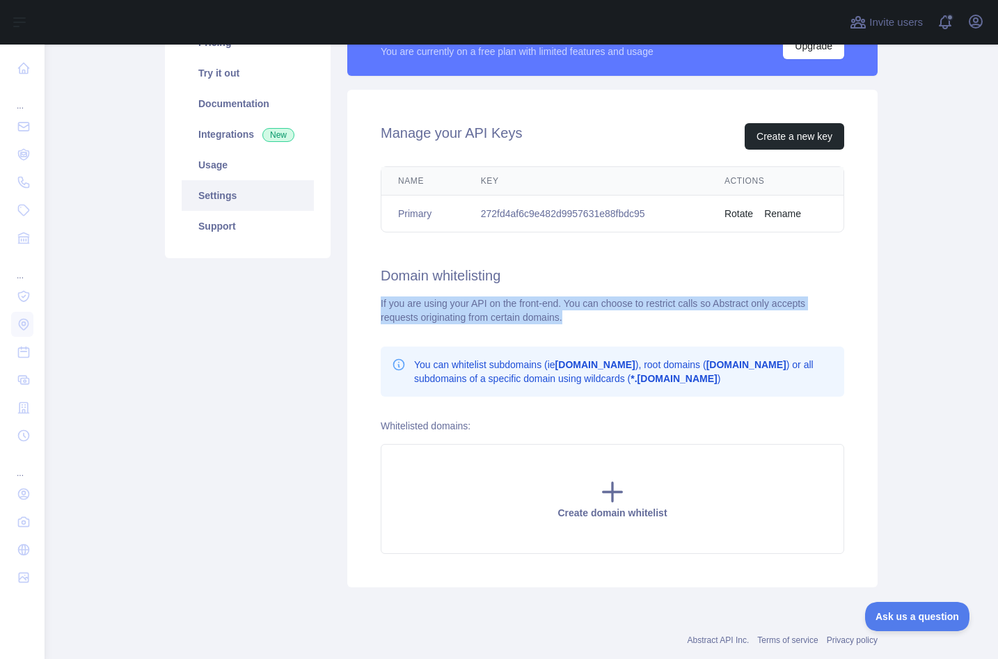
drag, startPoint x: 377, startPoint y: 300, endPoint x: 613, endPoint y: 314, distance: 236.4
click at [614, 314] on div "Manage your API Keys Create a new key Name Key Actions Primary 272fd4af6c9e482d…" at bounding box center [612, 339] width 530 height 498
copy div "If you are using your API on the front-end. You can choose to restrict calls so…"
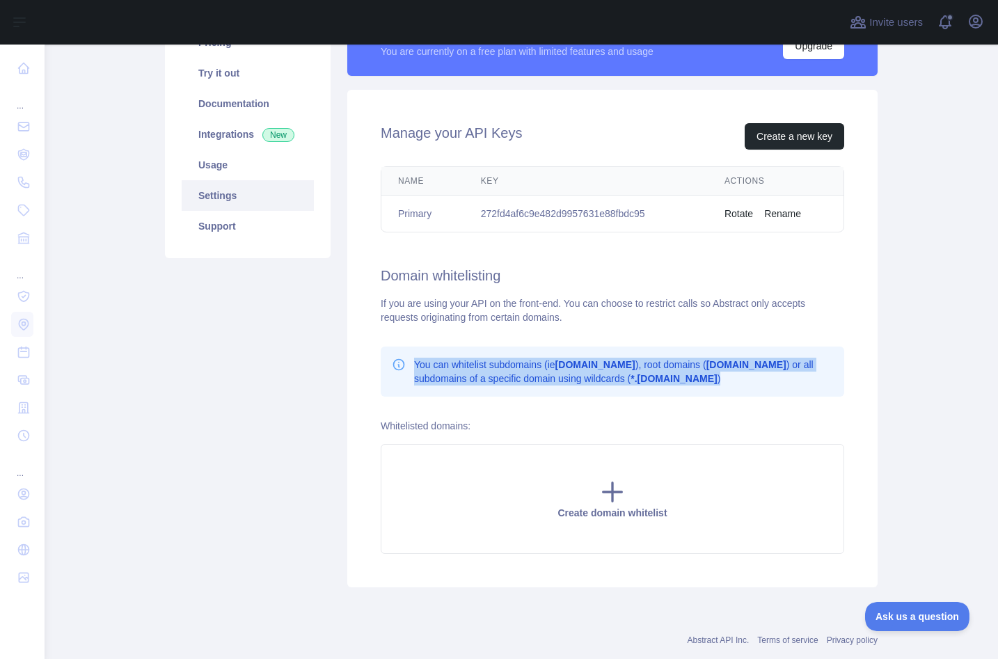
drag, startPoint x: 418, startPoint y: 363, endPoint x: 749, endPoint y: 377, distance: 331.6
click at [749, 377] on div "You can whitelist subdomains (ie [DOMAIN_NAME] ), root domains ( [DOMAIN_NAME] …" at bounding box center [612, 372] width 441 height 28
copy p "You can whitelist subdomains (ie [DOMAIN_NAME] ), root domains ( [DOMAIN_NAME] …"
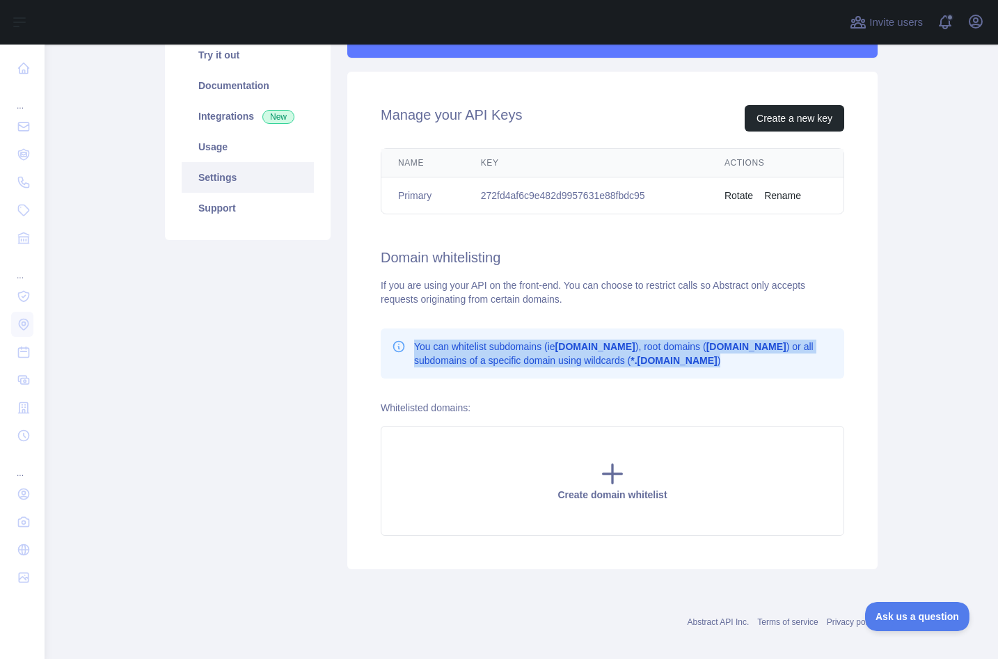
scroll to position [159, 0]
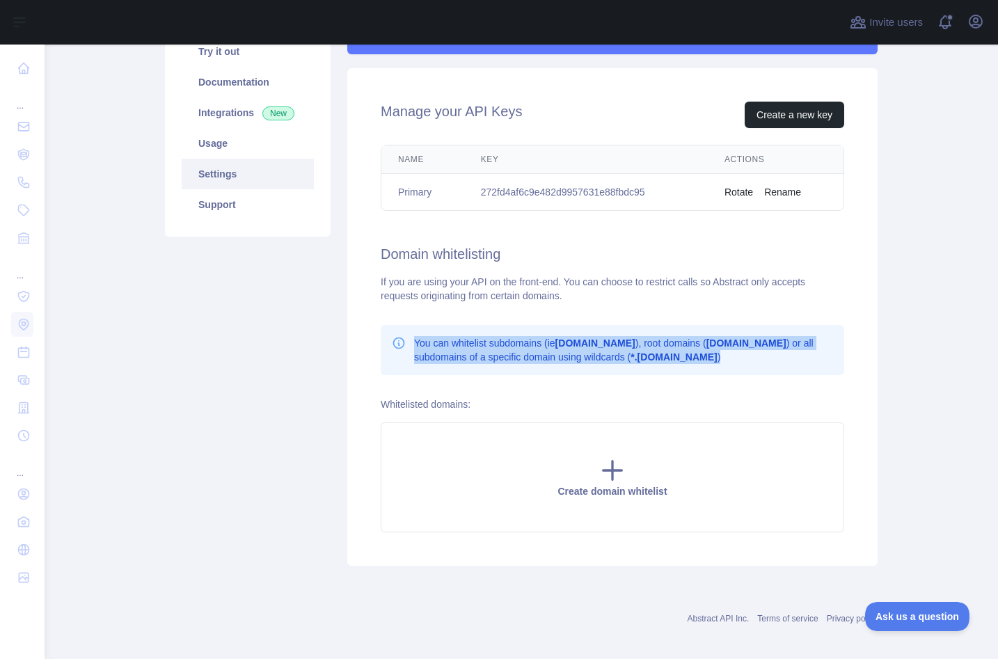
click at [489, 406] on div "Whitelisted domains: Create domain whitelist" at bounding box center [613, 464] width 464 height 135
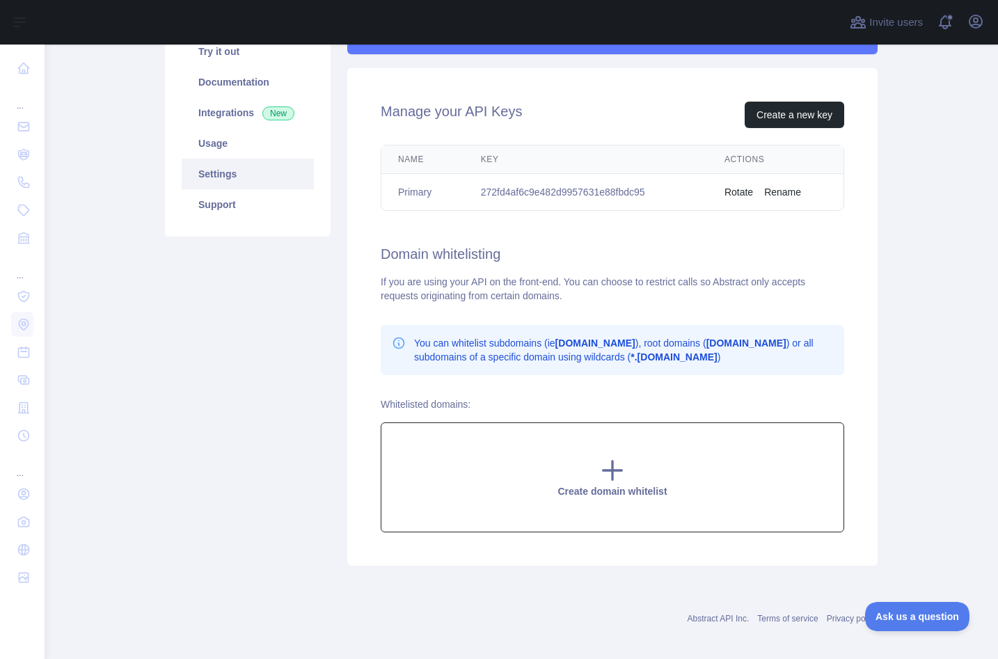
click at [544, 491] on div "Create domain whitelist" at bounding box center [613, 477] width 464 height 110
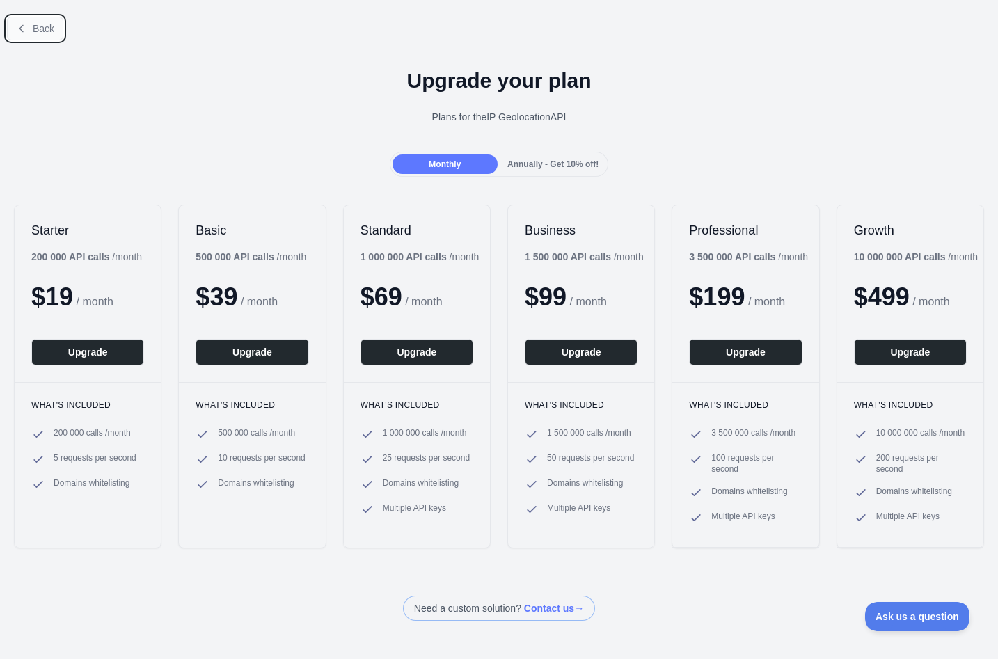
click at [30, 32] on button "Back" at bounding box center [35, 29] width 56 height 24
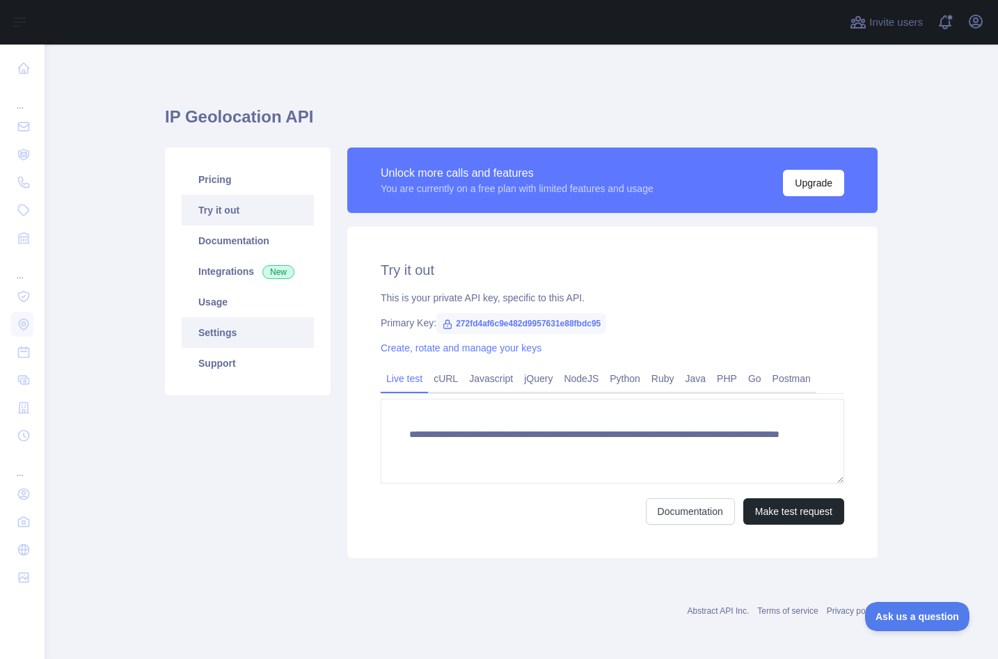
click at [230, 345] on link "Settings" at bounding box center [248, 332] width 132 height 31
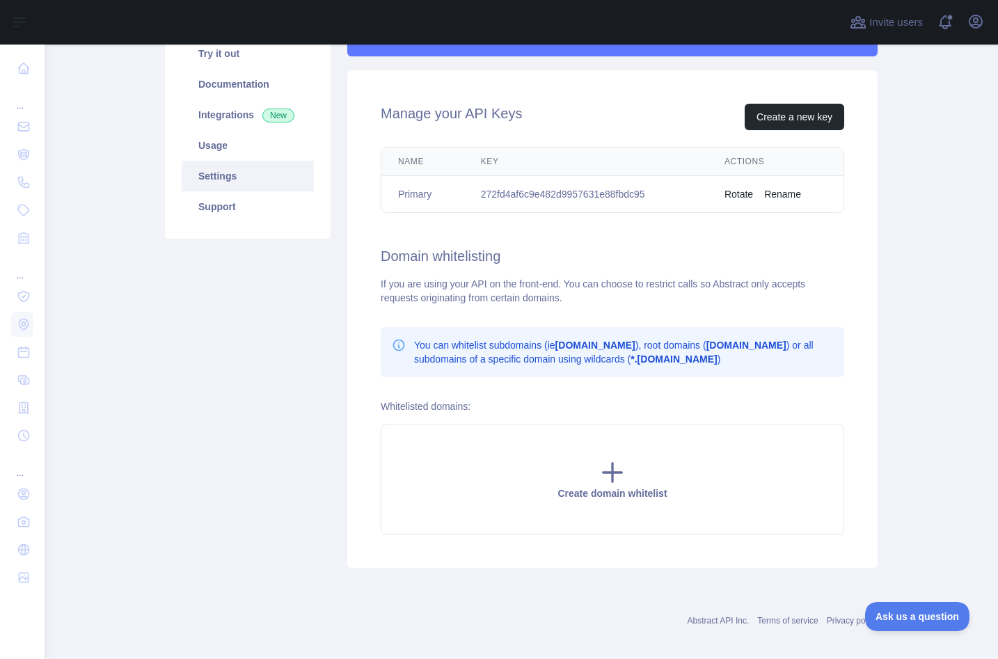
scroll to position [168, 0]
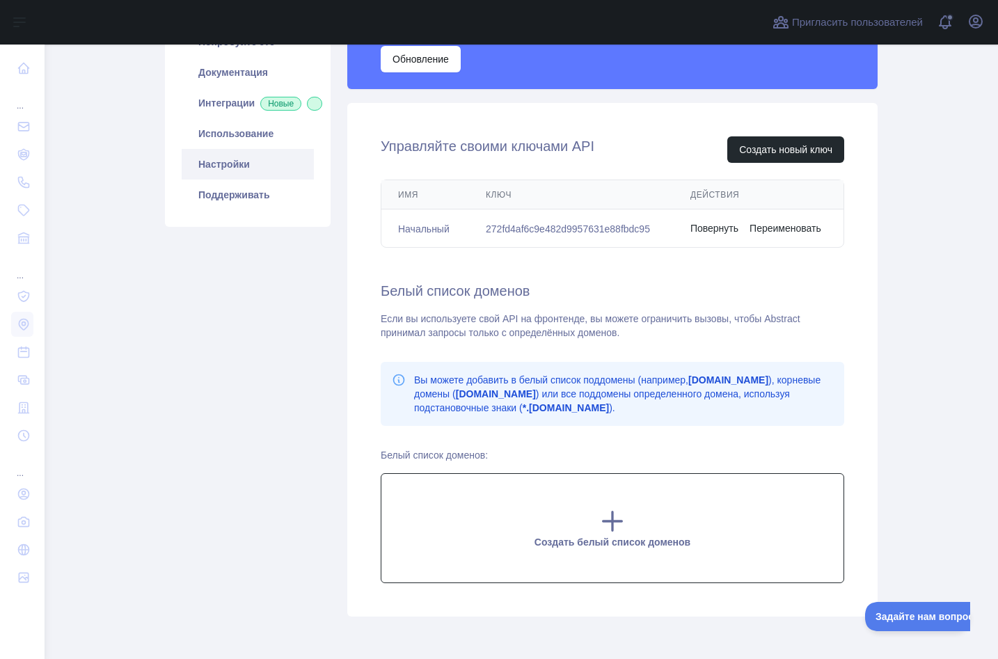
click at [612, 520] on icon at bounding box center [612, 521] width 19 height 19
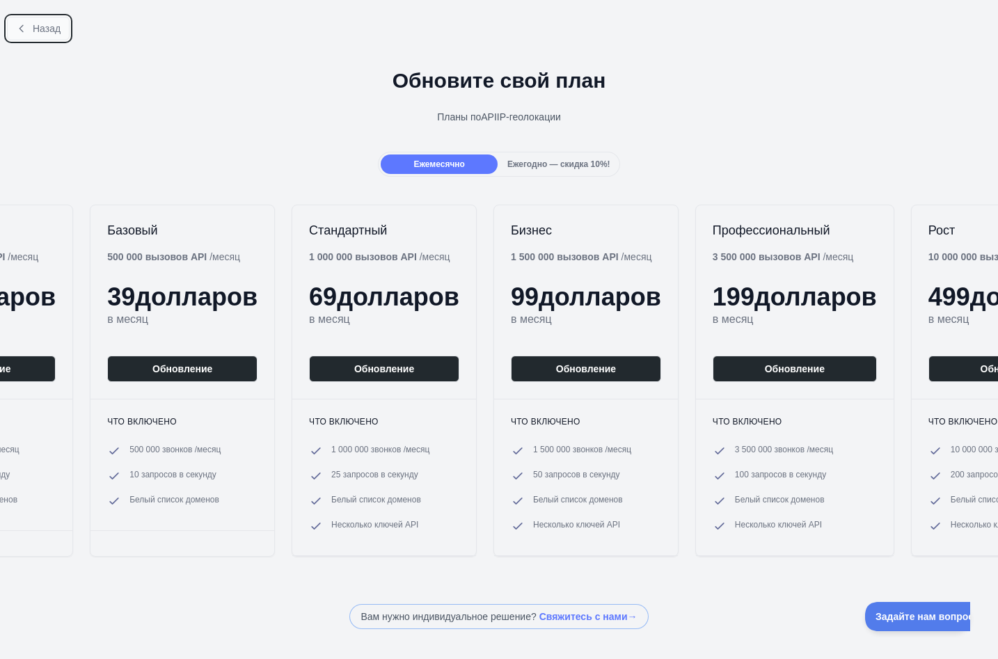
click at [40, 24] on font "Назад" at bounding box center [47, 28] width 28 height 11
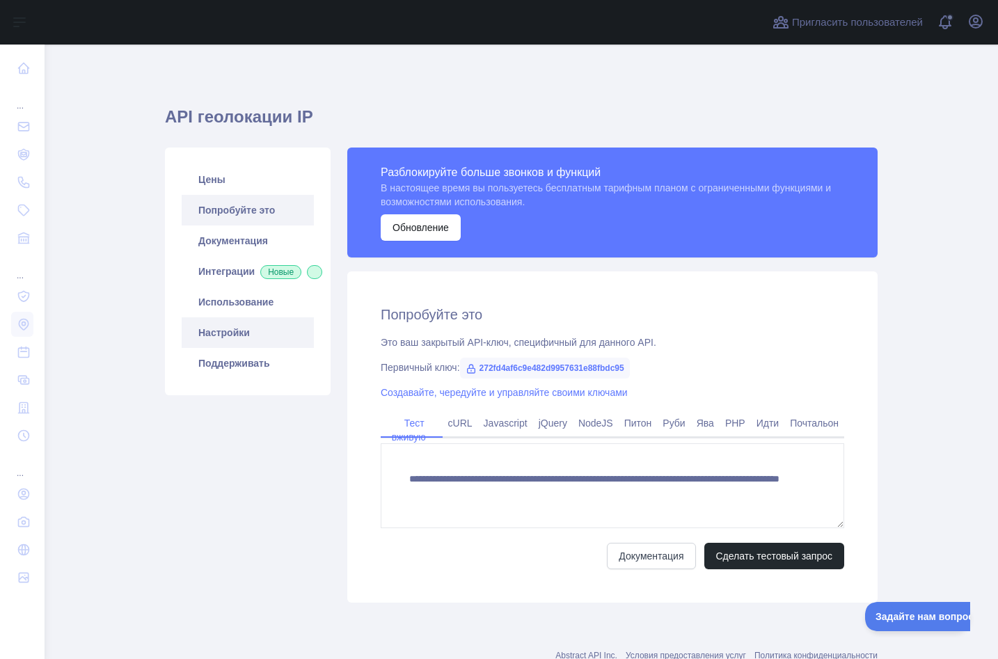
click at [228, 338] on font "Настройки" at bounding box center [224, 332] width 52 height 11
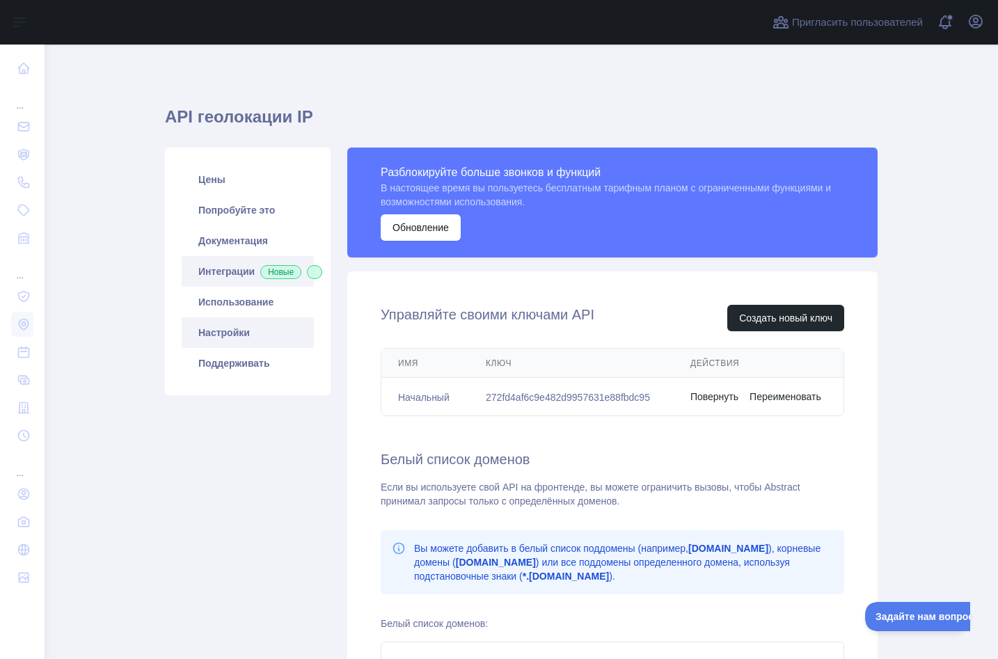
click at [262, 276] on link "Интеграции Новые" at bounding box center [248, 271] width 132 height 31
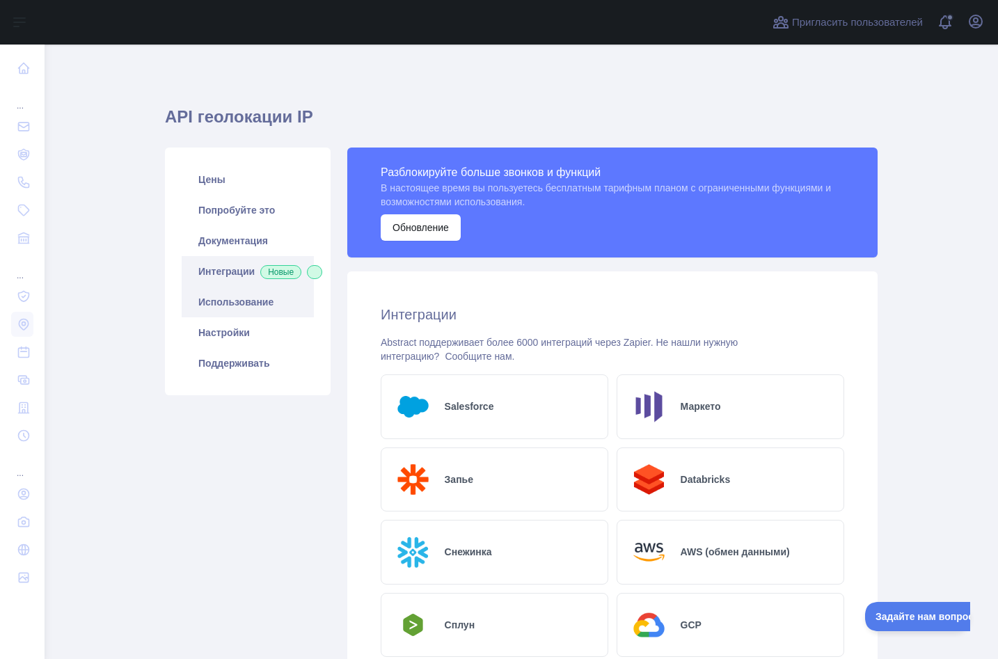
click at [251, 308] on link "Использование" at bounding box center [248, 302] width 132 height 31
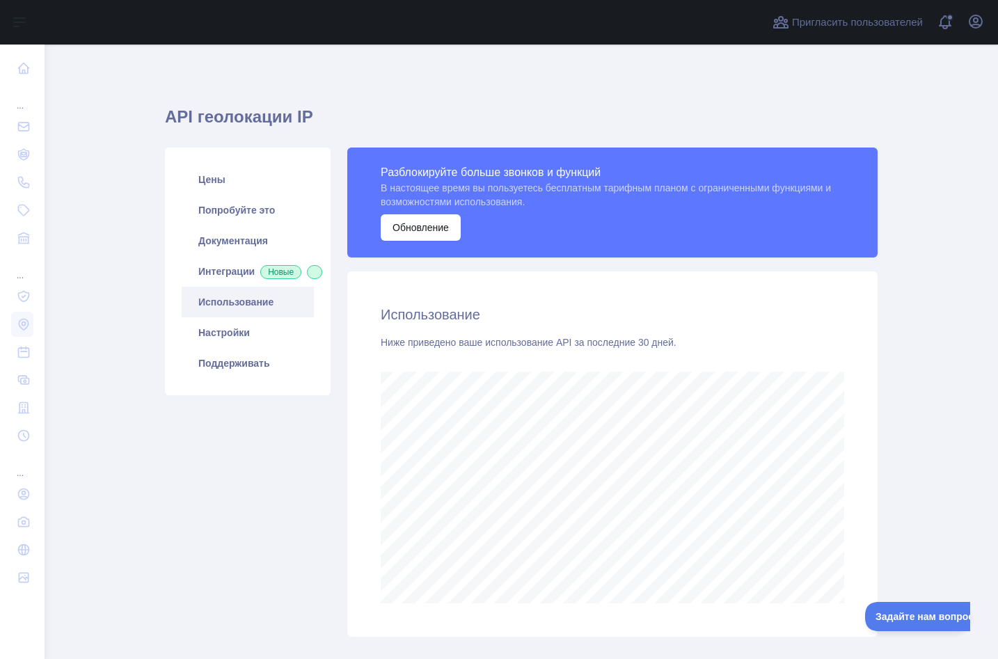
scroll to position [615, 954]
click at [254, 348] on link "Настройки" at bounding box center [248, 332] width 132 height 31
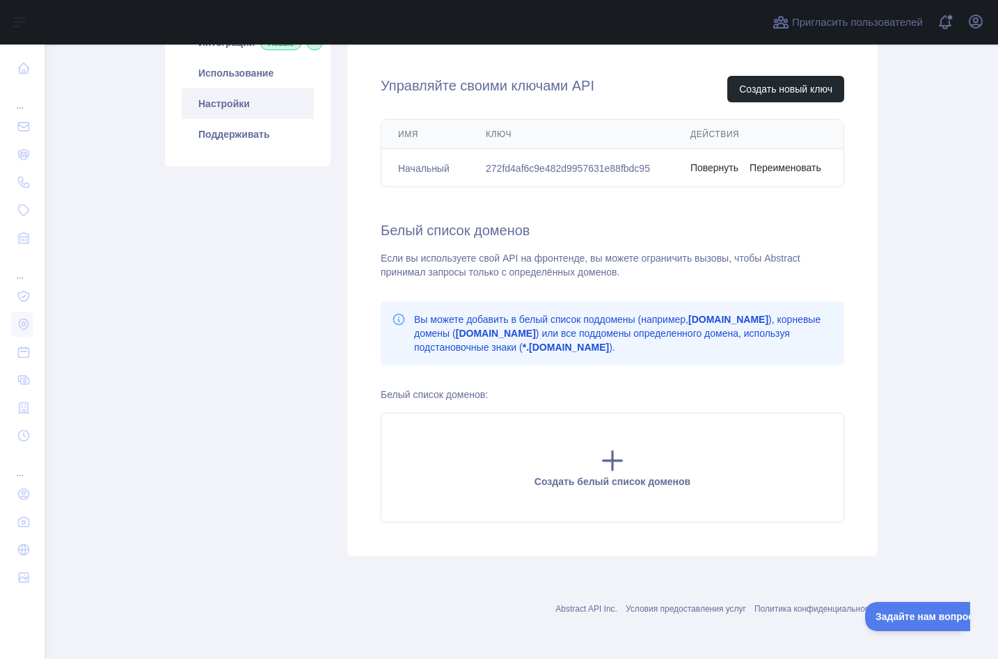
scroll to position [132, 0]
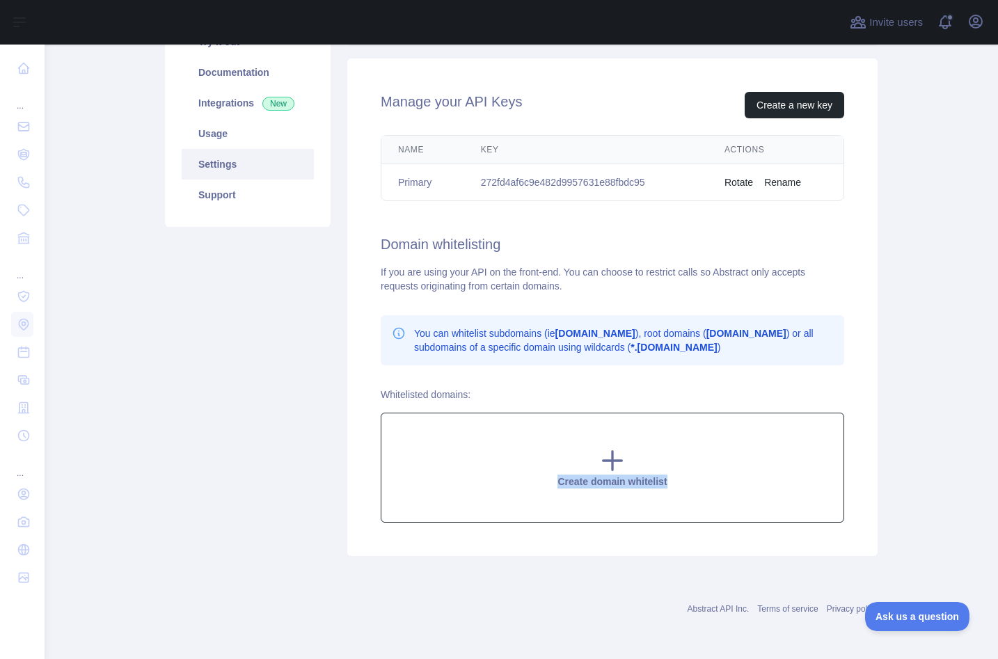
drag, startPoint x: 553, startPoint y: 478, endPoint x: 695, endPoint y: 480, distance: 142.0
click at [695, 480] on div "Create domain whitelist" at bounding box center [613, 468] width 464 height 110
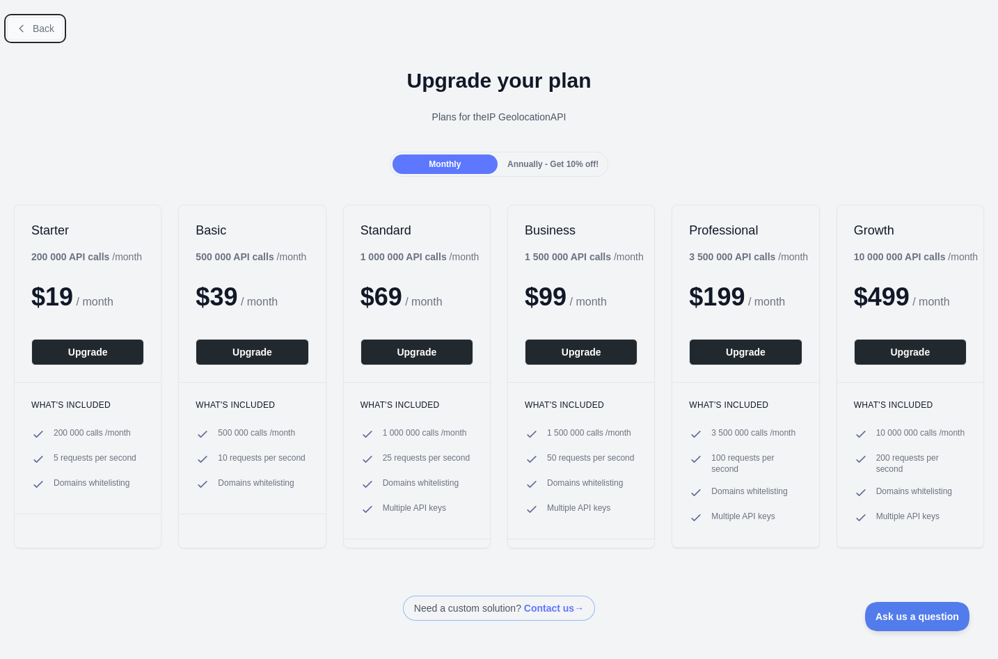
click at [38, 22] on button "Back" at bounding box center [35, 29] width 56 height 24
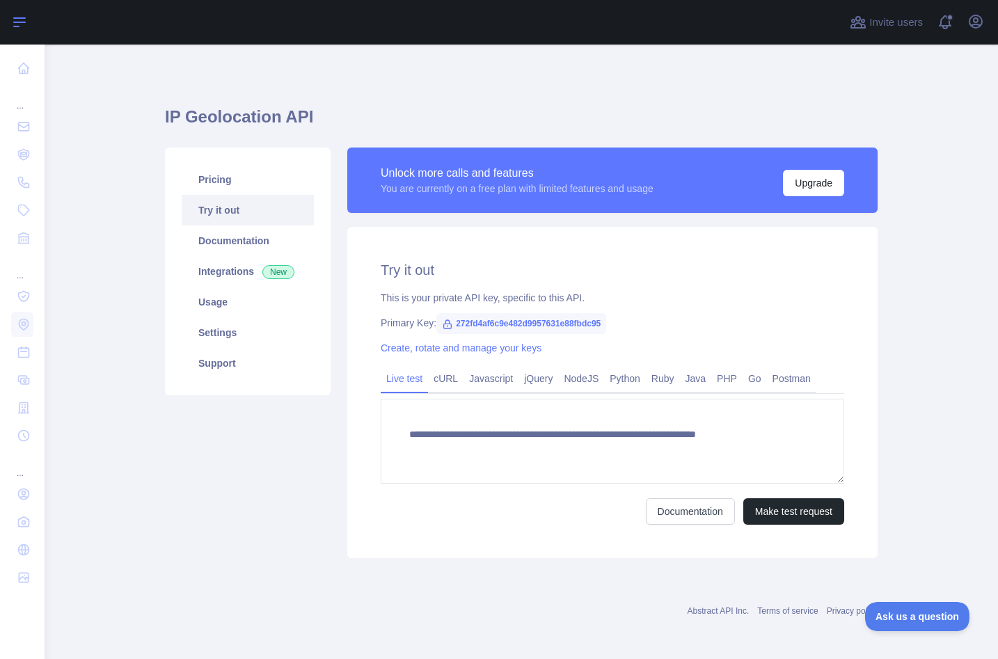
type textarea "**********"
click at [228, 333] on link "Settings" at bounding box center [248, 332] width 132 height 31
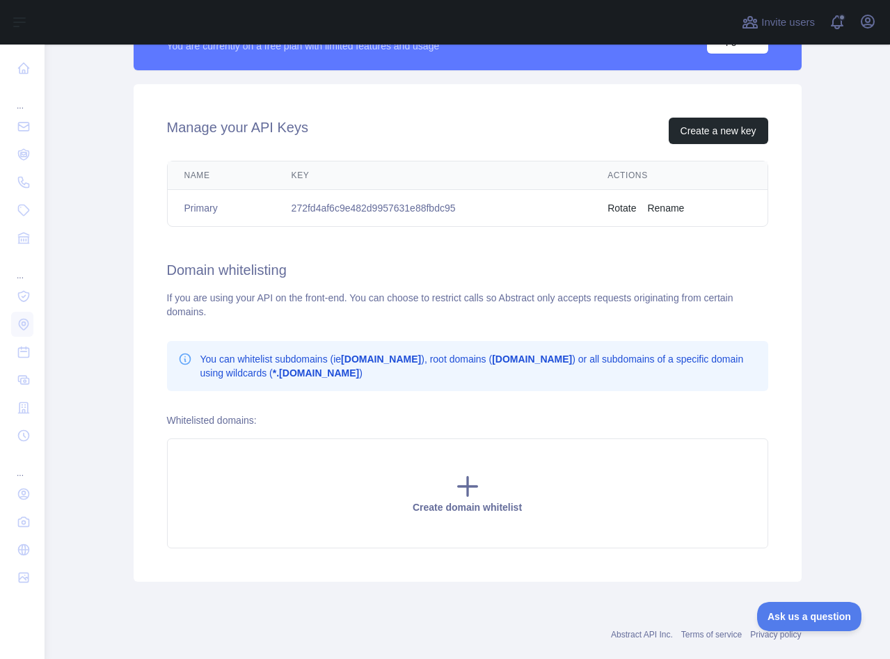
scroll to position [409, 0]
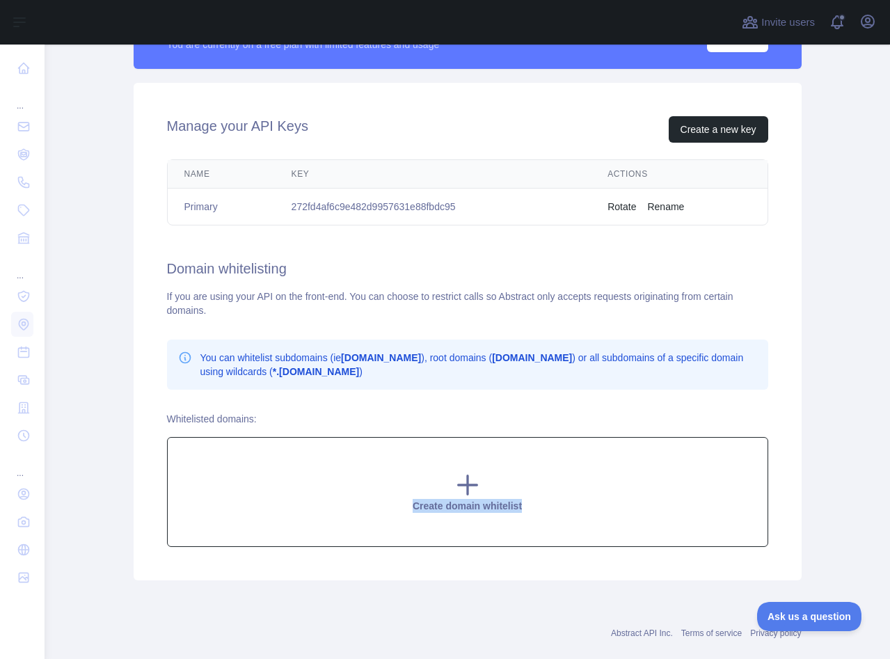
drag, startPoint x: 394, startPoint y: 506, endPoint x: 552, endPoint y: 504, distance: 158.0
click at [552, 504] on div "Create domain whitelist" at bounding box center [467, 492] width 601 height 110
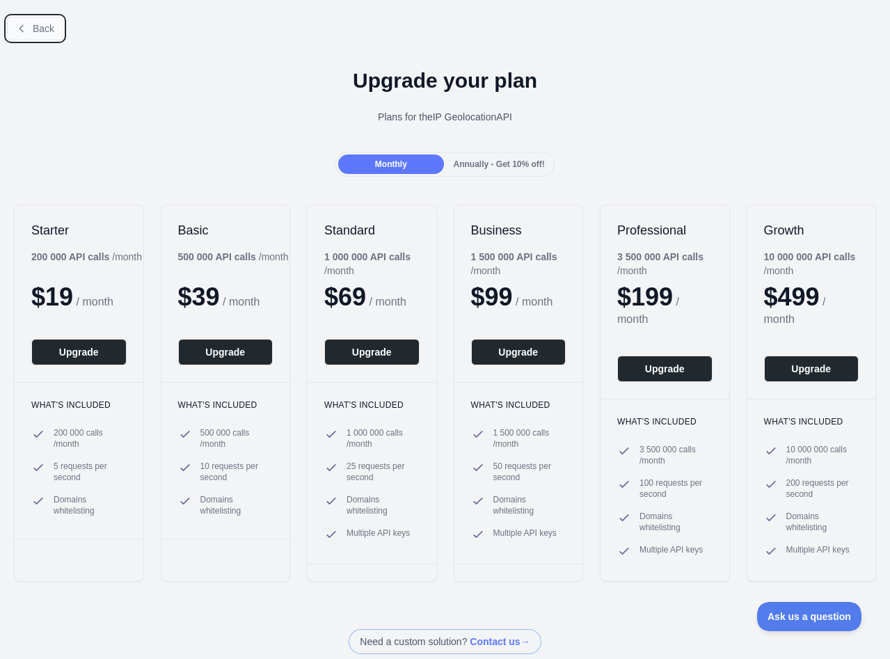
click at [24, 29] on icon at bounding box center [21, 28] width 11 height 11
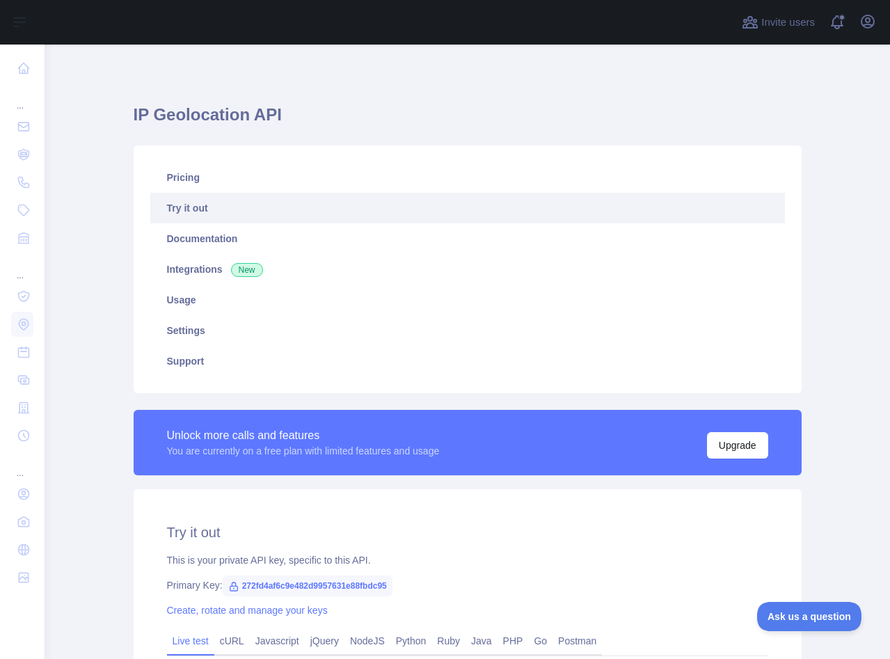
scroll to position [267, 0]
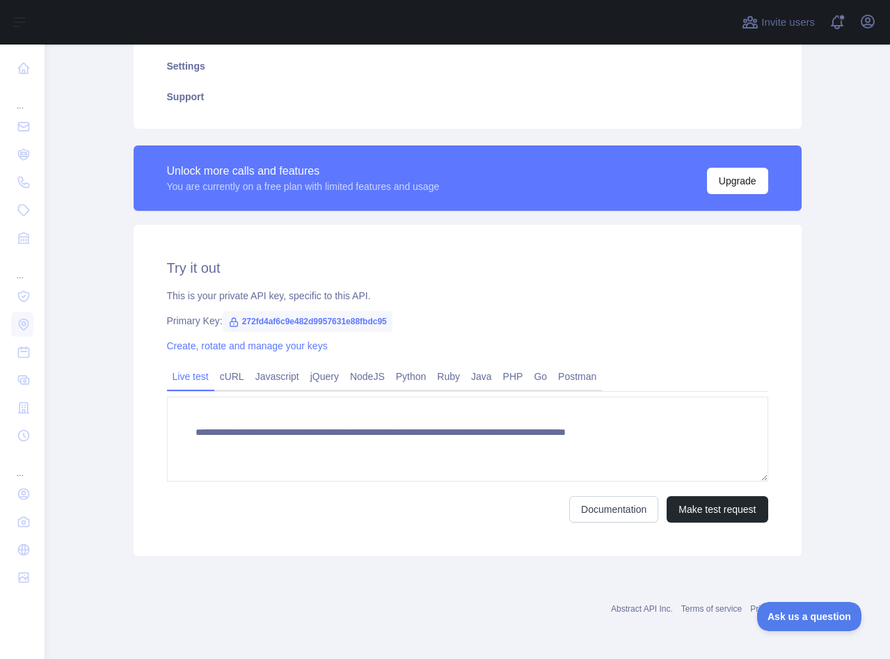
scroll to position [2, 0]
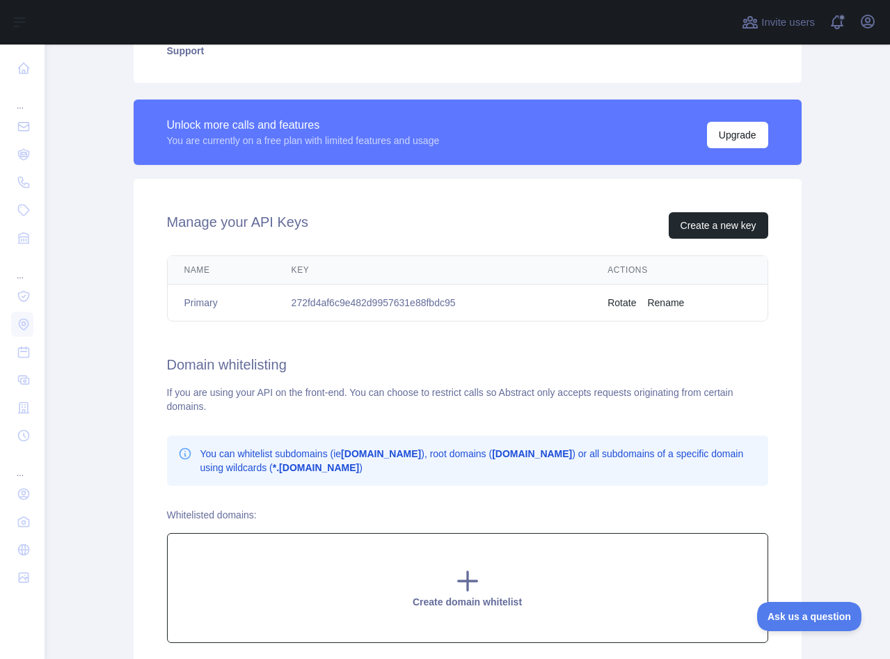
scroll to position [310, 0]
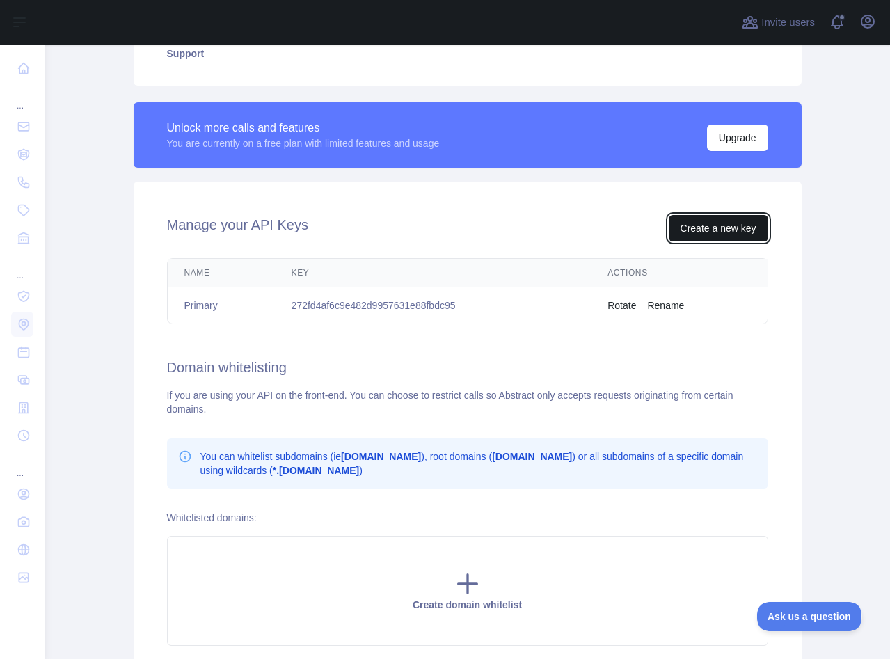
click at [699, 226] on button "Create a new key" at bounding box center [719, 228] width 100 height 26
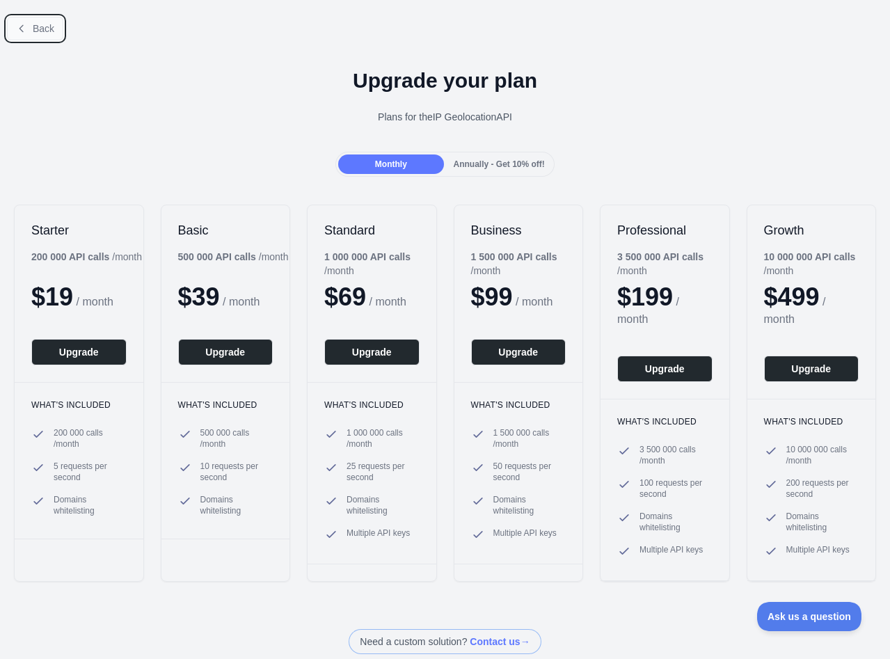
click at [45, 24] on span "Back" at bounding box center [44, 28] width 22 height 11
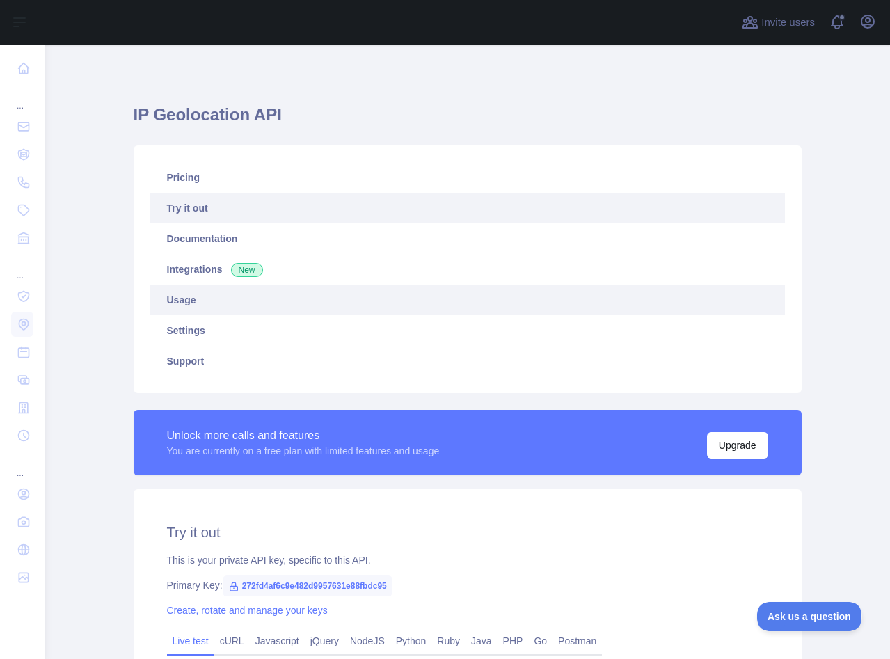
click at [213, 296] on link "Usage" at bounding box center [467, 300] width 635 height 31
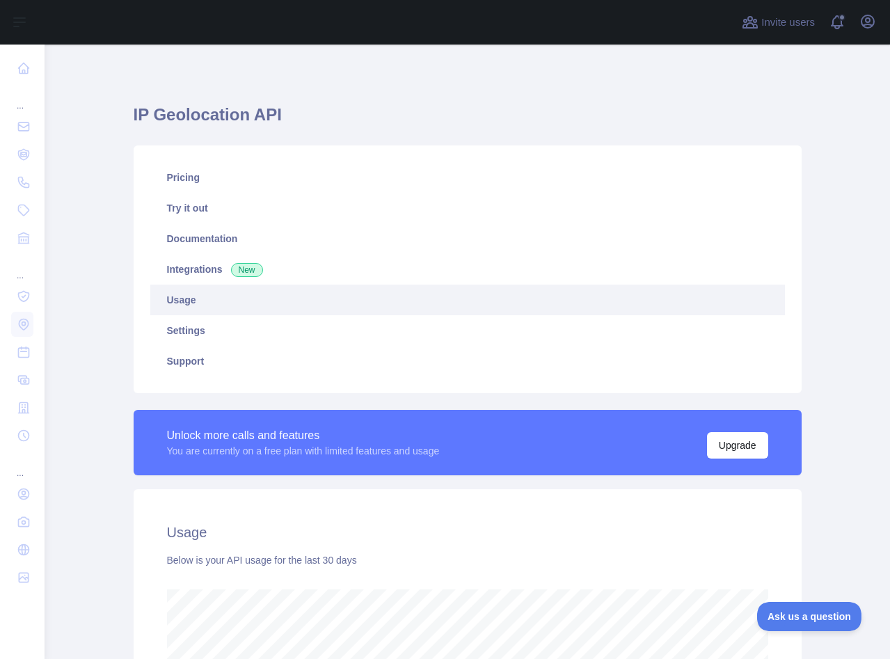
scroll to position [615, 846]
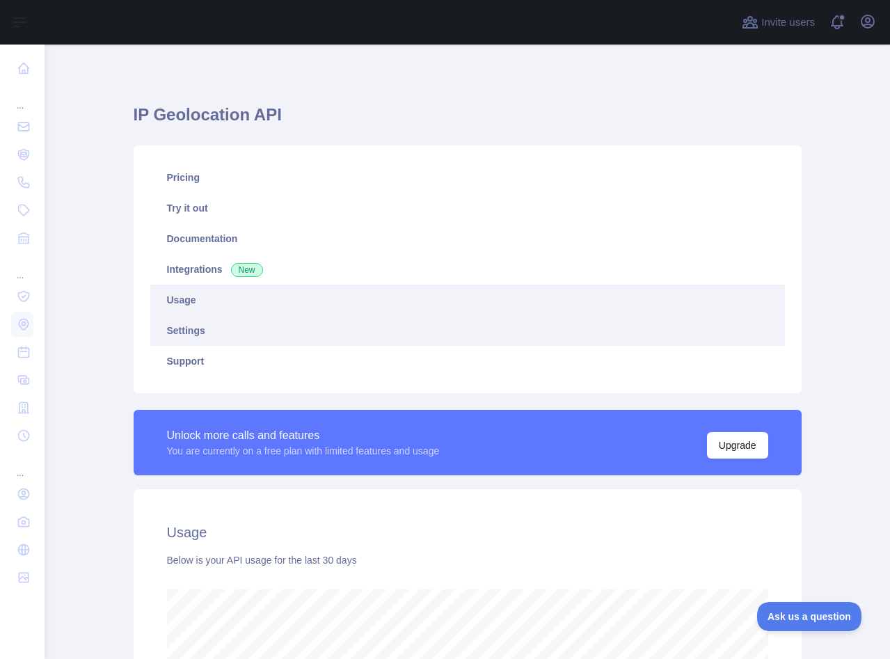
click at [214, 325] on link "Settings" at bounding box center [467, 330] width 635 height 31
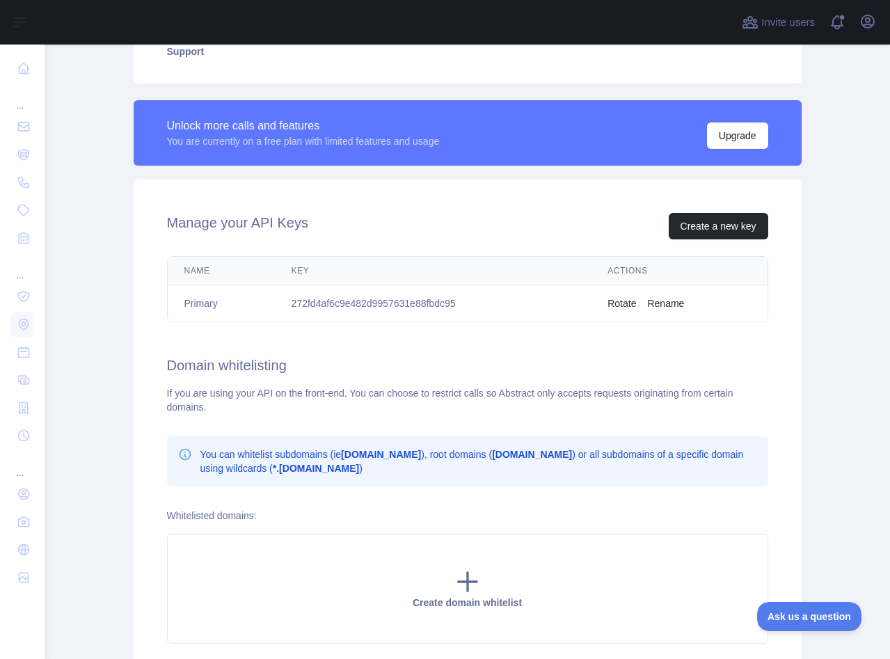
scroll to position [342, 0]
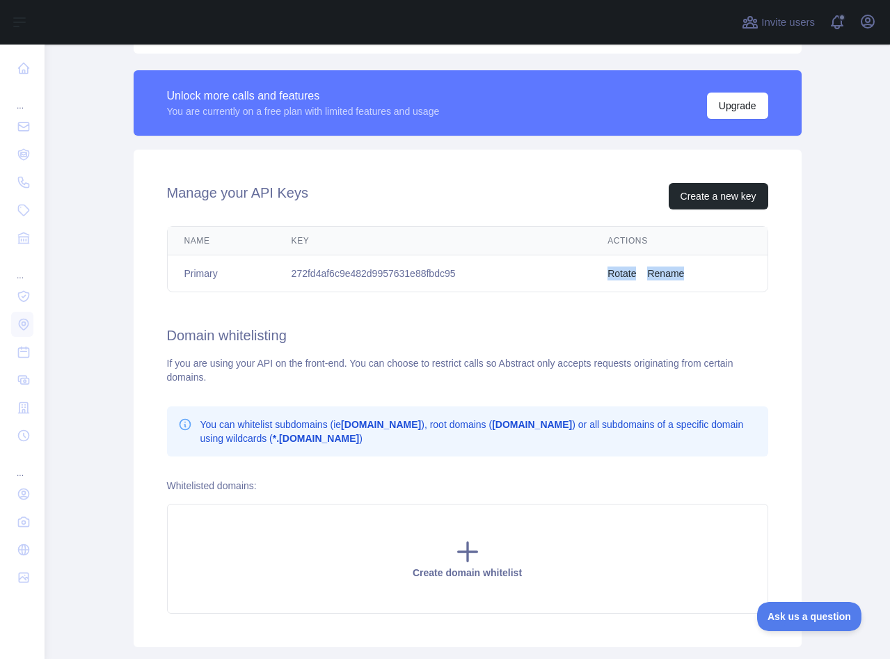
drag, startPoint x: 610, startPoint y: 271, endPoint x: 725, endPoint y: 271, distance: 114.8
click at [725, 271] on td "Rotate Rename" at bounding box center [679, 273] width 176 height 37
copy td "Rotate Rename"
click at [879, 325] on main "IP Geolocation API Pricing Try it out Documentation Integrations New Usage Sett…" at bounding box center [468, 352] width 846 height 615
drag, startPoint x: 285, startPoint y: 273, endPoint x: 485, endPoint y: 281, distance: 199.9
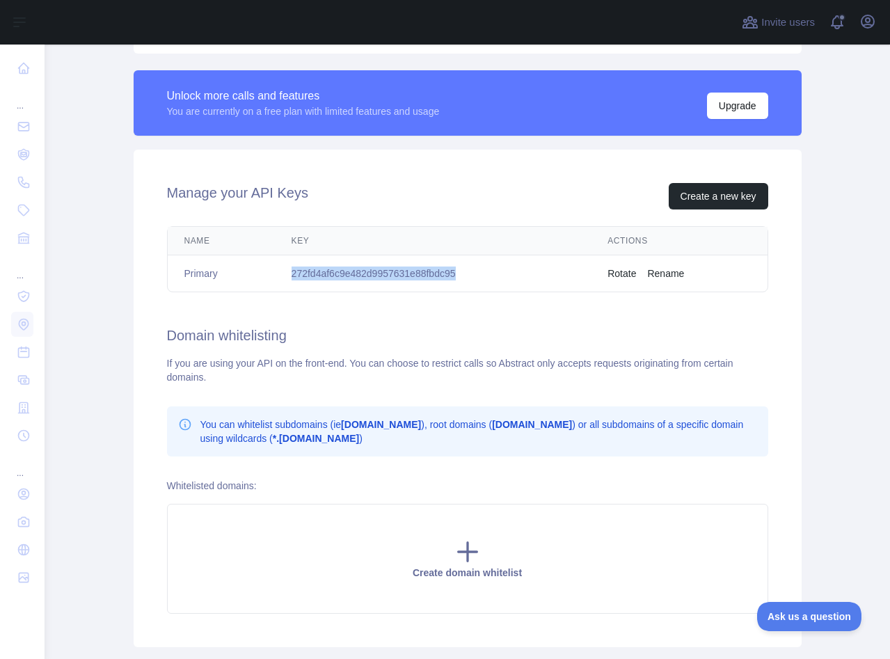
click at [485, 281] on td "272fd4af6c9e482d9957631e88fbdc95" at bounding box center [433, 273] width 317 height 37
copy td "272fd4af6c9e482d9957631e88fbdc95"
drag, startPoint x: 180, startPoint y: 271, endPoint x: 233, endPoint y: 271, distance: 53.6
click at [233, 271] on td "Primary" at bounding box center [221, 273] width 107 height 37
copy td "Primary"
